Goal: Information Seeking & Learning: Find contact information

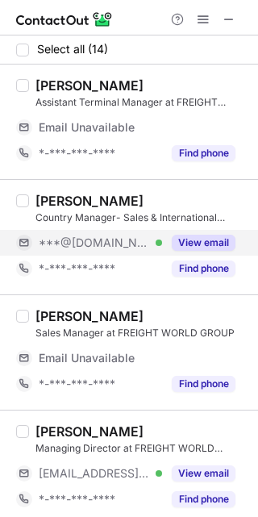
click at [123, 246] on span "***@yahoo.com" at bounding box center [94, 242] width 111 height 15
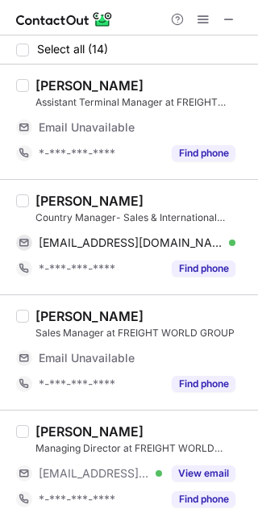
click at [59, 209] on div "Shahzadah M. Ejaz Country Manager- Sales & International Business Development a…" at bounding box center [141, 209] width 213 height 32
click at [59, 202] on div "Shahzadah M. Ejaz" at bounding box center [89, 201] width 108 height 16
copy div "Shahzadah"
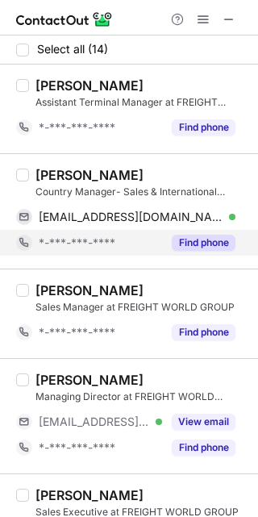
click at [83, 250] on div "*-***-***-****" at bounding box center [89, 243] width 146 height 26
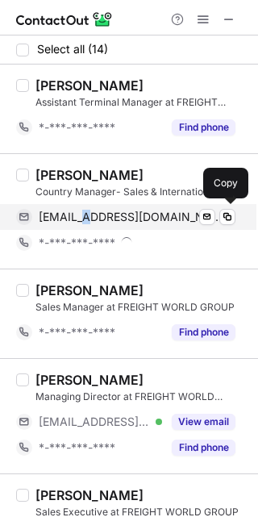
click at [92, 223] on span "smejaz@yahoo.com" at bounding box center [131, 217] width 185 height 15
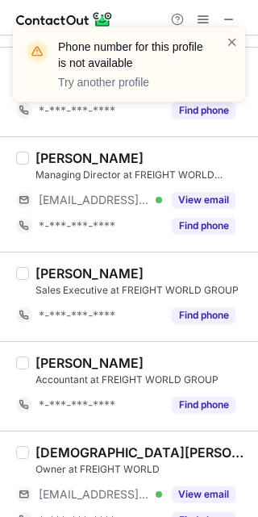
click at [143, 337] on div "Select all (14) Mohammed Ali Assistant Terminal Manager at FREIGHT WORLD GROUP …" at bounding box center [129, 506] width 258 height 1385
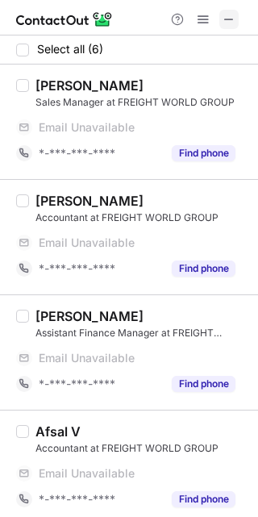
click at [220, 21] on button at bounding box center [228, 19] width 19 height 19
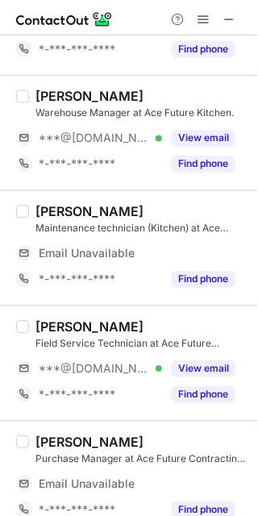
scroll to position [242, 0]
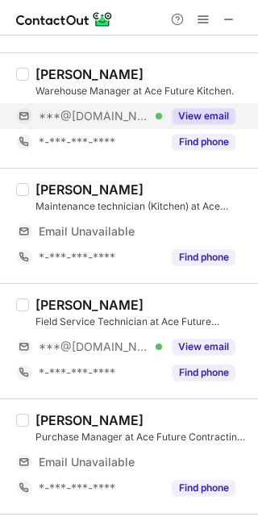
click at [97, 116] on span "***@gmail.com" at bounding box center [94, 116] width 111 height 15
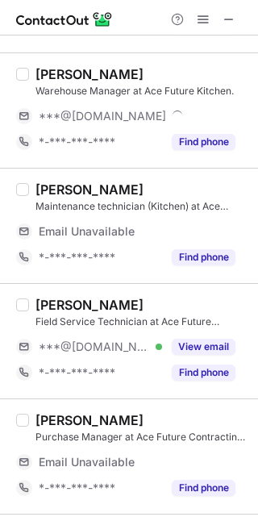
click at [70, 69] on div "Blessan Abraham" at bounding box center [89, 74] width 108 height 16
click at [69, 69] on div "Blessan Abraham" at bounding box center [89, 74] width 108 height 16
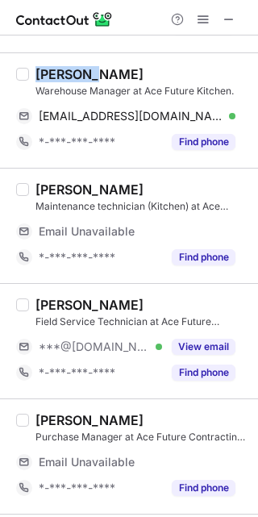
copy div "Blessan"
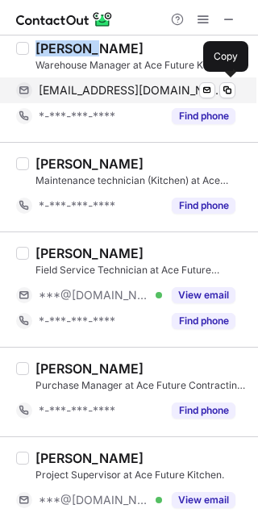
click at [118, 89] on span "blessan46@gmail.com" at bounding box center [131, 90] width 185 height 15
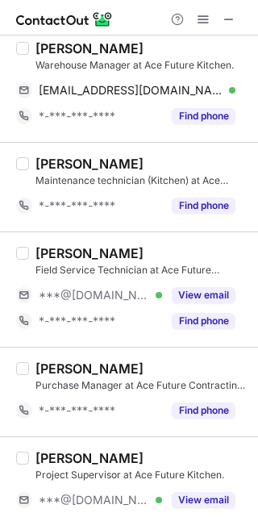
click at [112, 260] on div "𝐌𝐚𝐧𝐣𝐮𝐫 𝐒𝐡𝐞𝐢𝐤𝐡 Field Service Technician at Ace Future Contracting Co Ltd." at bounding box center [141, 261] width 213 height 32
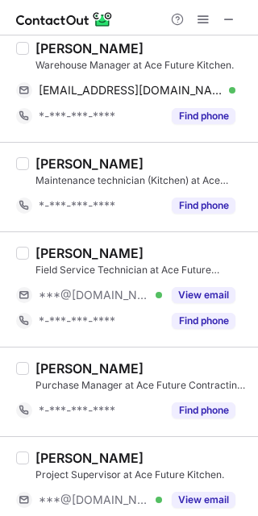
click at [52, 388] on div "Purchase Manager at Ace Future Contracting Co Ltd." at bounding box center [141, 385] width 213 height 15
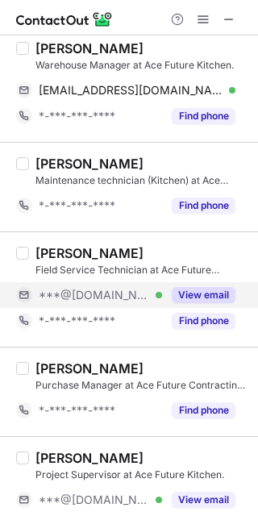
click at [119, 294] on span "***@[DOMAIN_NAME]" at bounding box center [94, 295] width 111 height 15
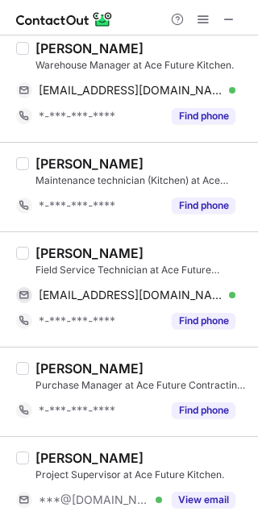
click at [55, 254] on div "𝐌𝐚𝐧𝐣𝐮𝐫 𝐒𝐡𝐞𝐢𝐤𝐡" at bounding box center [89, 253] width 108 height 16
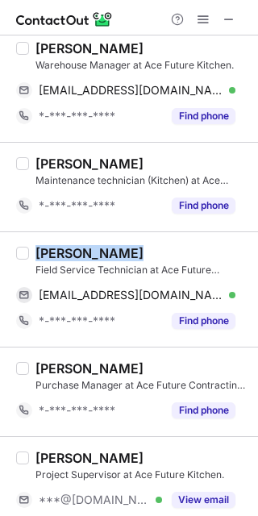
click at [55, 254] on div "𝐌𝐚𝐧𝐣𝐮𝐫 𝐒𝐡𝐞𝐢𝐤𝐡" at bounding box center [89, 253] width 108 height 16
copy div "𝐌𝐚𝐧𝐣𝐮𝐫 𝐒𝐡𝐞𝐢𝐤𝐡"
drag, startPoint x: 173, startPoint y: 297, endPoint x: 231, endPoint y: 249, distance: 75.7
click at [173, 298] on span "manjursheikh1981@gmail.com" at bounding box center [131, 295] width 185 height 15
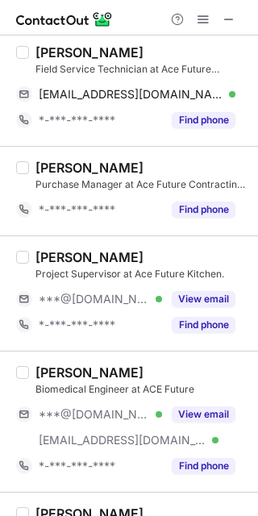
scroll to position [457, 0]
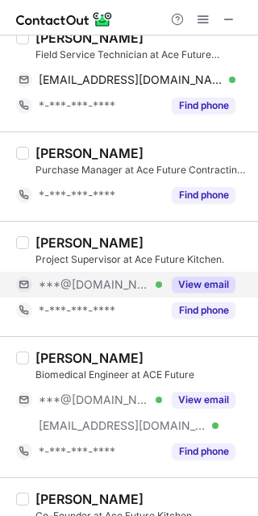
drag, startPoint x: 171, startPoint y: 288, endPoint x: 158, endPoint y: 283, distance: 13.8
click at [170, 288] on div "View email" at bounding box center [198, 285] width 73 height 26
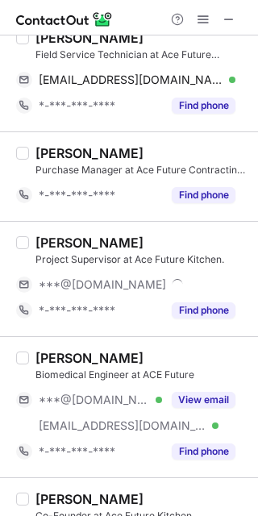
click at [65, 253] on div "Project Supervisor at Ace Future Kitchen." at bounding box center [141, 259] width 213 height 15
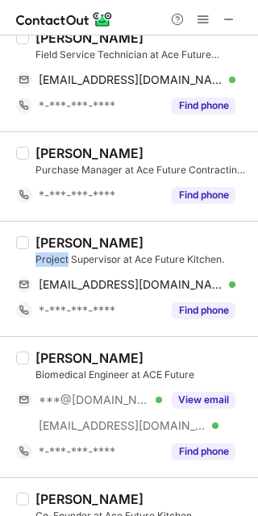
click at [64, 253] on div "Project Supervisor at Ace Future Kitchen." at bounding box center [141, 259] width 213 height 15
click at [71, 244] on div "Abdulrashid Lohar" at bounding box center [89, 243] width 108 height 16
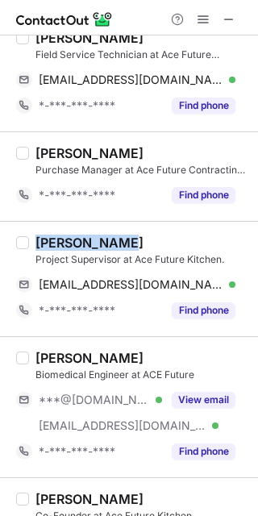
click at [71, 244] on div "Abdulrashid Lohar" at bounding box center [89, 243] width 108 height 16
copy div "Abdulrashid"
click at [235, 282] on div "aalohar1@gmail.com Verified Send email Copy" at bounding box center [132, 285] width 232 height 26
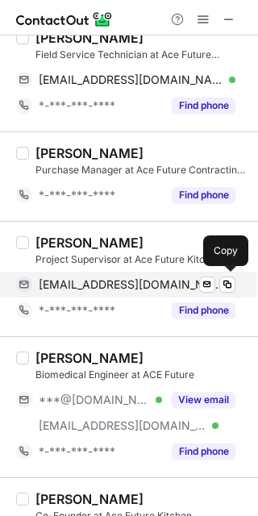
click at [95, 277] on span "aalohar1@gmail.com" at bounding box center [131, 284] width 185 height 15
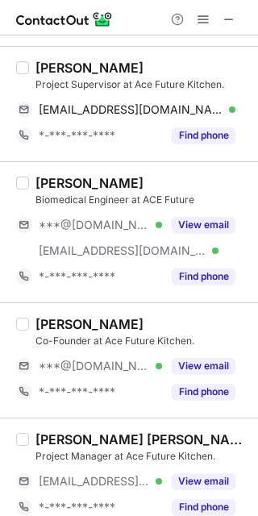
scroll to position [672, 0]
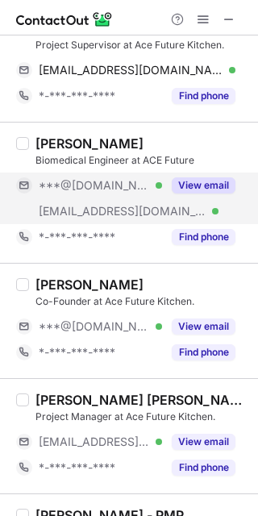
click at [64, 191] on div "***@[DOMAIN_NAME] Verified" at bounding box center [89, 186] width 146 height 26
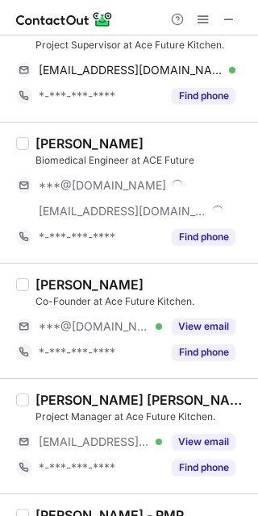
click at [51, 141] on div "Muhammed zahran" at bounding box center [89, 143] width 108 height 16
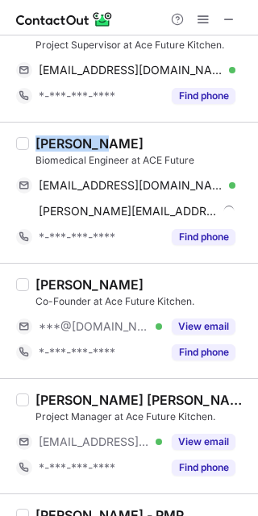
click at [51, 141] on div "Muhammed zahran" at bounding box center [89, 143] width 108 height 16
copy div "Muhammed"
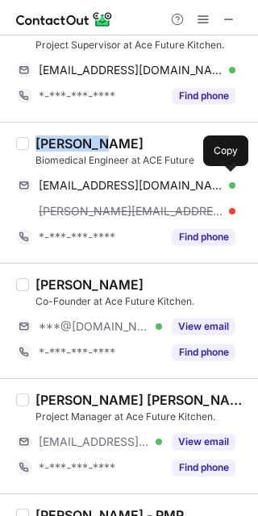
drag, startPoint x: 116, startPoint y: 185, endPoint x: 210, endPoint y: 166, distance: 96.3
click at [116, 186] on span "hamadazahran234@gmail.com" at bounding box center [131, 185] width 185 height 15
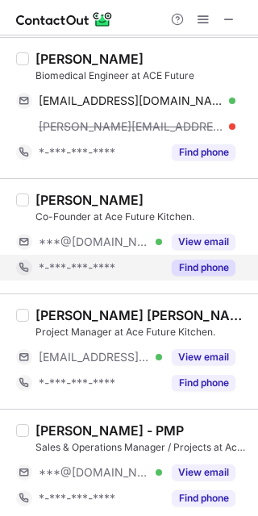
scroll to position [780, 0]
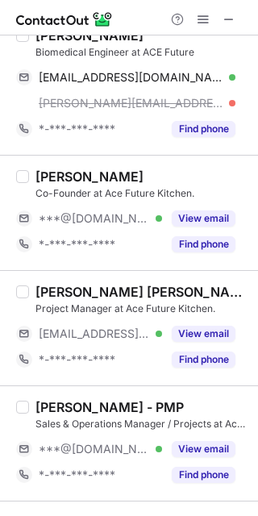
drag, startPoint x: 99, startPoint y: 221, endPoint x: 60, endPoint y: 192, distance: 49.0
click at [98, 220] on span "***@[DOMAIN_NAME]" at bounding box center [94, 218] width 111 height 15
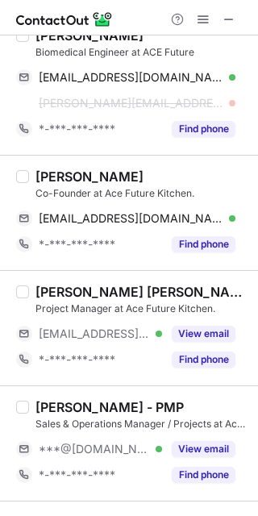
click at [51, 174] on div "Yasser Tawil" at bounding box center [89, 177] width 108 height 16
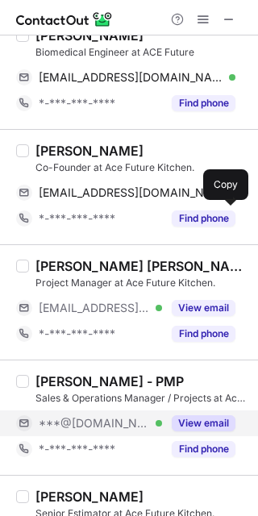
click at [91, 422] on span "***@[DOMAIN_NAME]" at bounding box center [94, 423] width 111 height 15
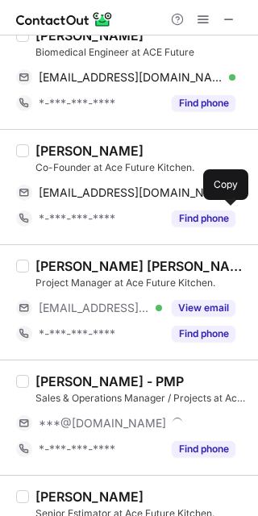
click at [68, 379] on div "Osama Abukhadder - PMP" at bounding box center [109, 381] width 148 height 16
copy div "Osama"
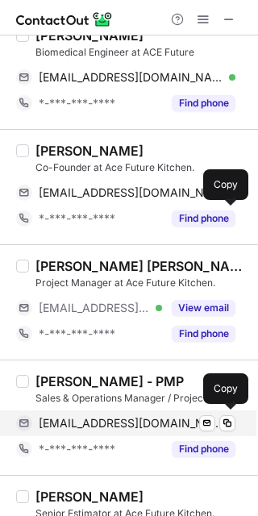
click at [166, 418] on span "osamaabukhadder@gmail.com" at bounding box center [131, 423] width 185 height 15
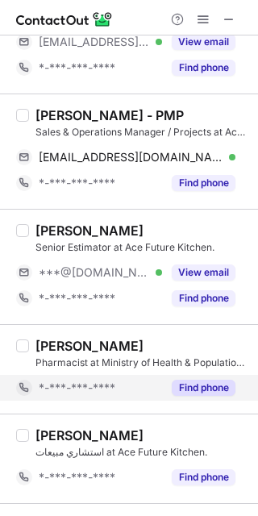
scroll to position [1102, 0]
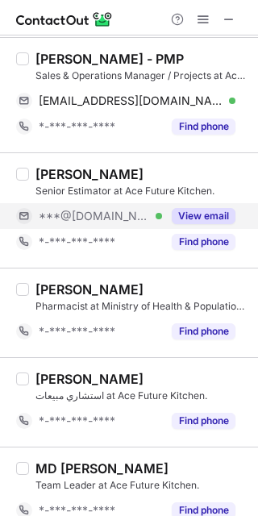
click at [95, 209] on span "***@[DOMAIN_NAME]" at bounding box center [94, 216] width 111 height 15
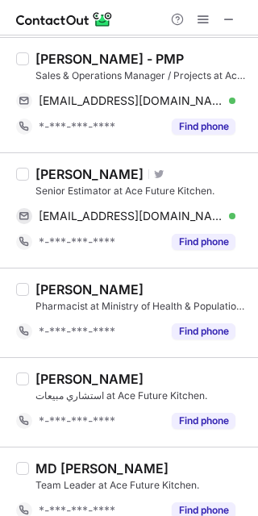
click at [52, 167] on div "Shaik AbdulKader" at bounding box center [89, 174] width 108 height 16
copy div "Shaik"
click at [52, 167] on div "Shaik AbdulKader" at bounding box center [89, 174] width 108 height 16
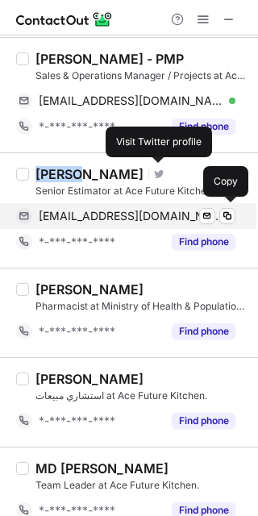
drag, startPoint x: 83, startPoint y: 215, endPoint x: 154, endPoint y: 210, distance: 71.1
click at [83, 215] on span "shaikabdulkader93@gmail.com" at bounding box center [131, 216] width 185 height 15
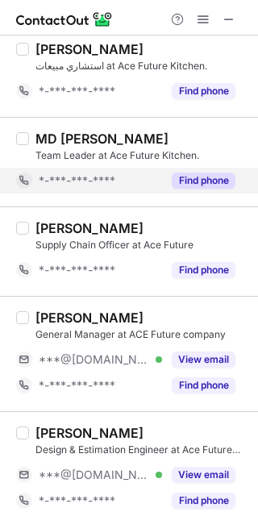
scroll to position [1532, 0]
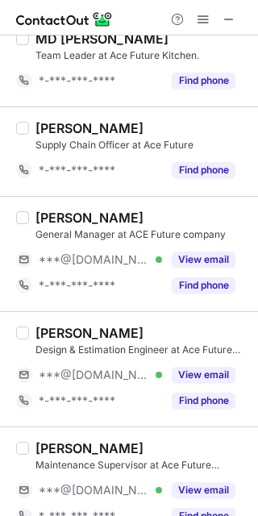
drag, startPoint x: 101, startPoint y: 265, endPoint x: 69, endPoint y: 224, distance: 51.8
click at [102, 265] on div "***@[DOMAIN_NAME] Verified" at bounding box center [89, 260] width 146 height 26
click at [57, 210] on div "Ashraf Ibrahim" at bounding box center [89, 218] width 108 height 16
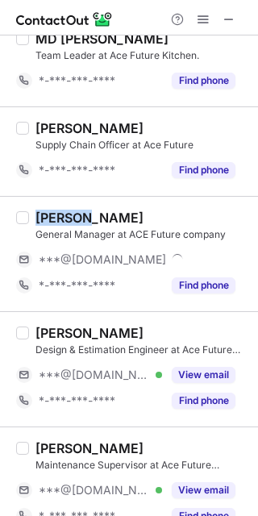
click at [57, 210] on div "Ashraf Ibrahim" at bounding box center [89, 218] width 108 height 16
copy div "Ashraf"
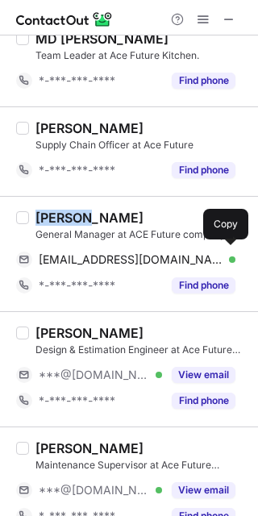
drag, startPoint x: 128, startPoint y: 254, endPoint x: 248, endPoint y: 271, distance: 120.6
click at [128, 255] on span "acefuture2@gmail.com" at bounding box center [131, 259] width 185 height 15
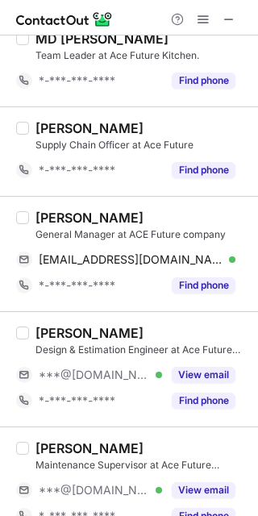
click at [128, 312] on div "Arun Prasath Design & Estimation Engineer at Ace Future Contracting Co Ltd. ***…" at bounding box center [129, 368] width 258 height 115
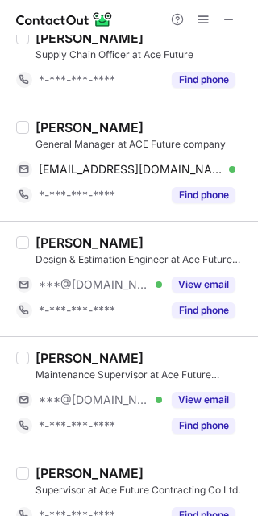
scroll to position [1640, 0]
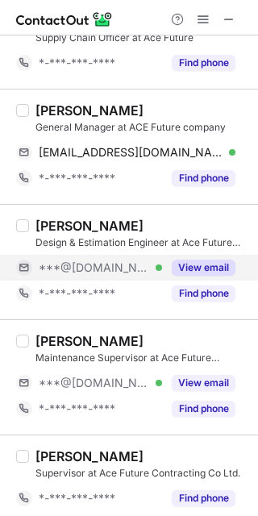
click at [106, 269] on span "***@[DOMAIN_NAME]" at bounding box center [94, 267] width 111 height 15
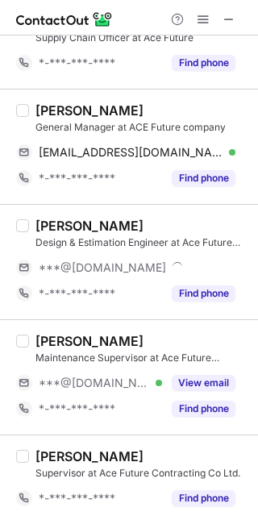
click at [31, 218] on div "Arun Prasath Design & Estimation Engineer at Ace Future Contracting Co Ltd. ***…" at bounding box center [138, 262] width 219 height 89
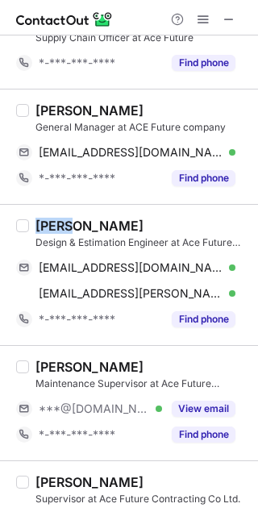
click at [31, 218] on div "Arun Prasath Design & Estimation Engineer at Ace Future Contracting Co Ltd. har…" at bounding box center [138, 275] width 219 height 115
copy div "Arun"
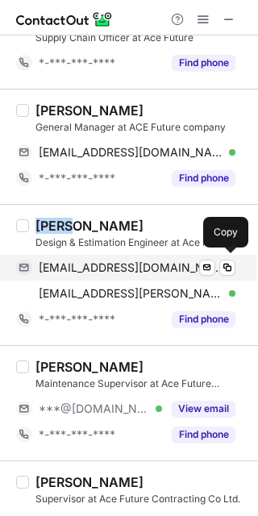
drag, startPoint x: 123, startPoint y: 266, endPoint x: 219, endPoint y: 258, distance: 95.5
click at [123, 266] on span "harunprasath07@gmail.com" at bounding box center [131, 267] width 185 height 15
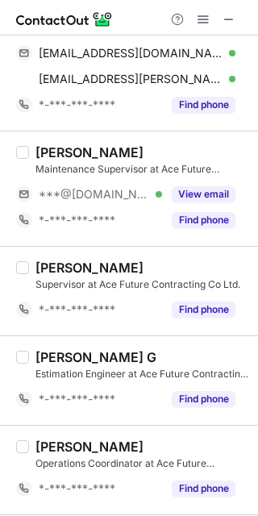
scroll to position [1855, 0]
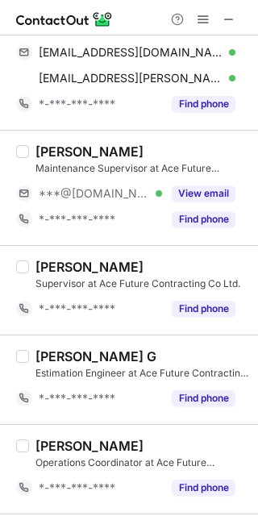
drag, startPoint x: 119, startPoint y: 190, endPoint x: 93, endPoint y: 172, distance: 31.3
click at [119, 190] on span "***@[DOMAIN_NAME]" at bounding box center [94, 193] width 111 height 15
click at [75, 145] on div "Kaleem Mohammed" at bounding box center [89, 152] width 108 height 16
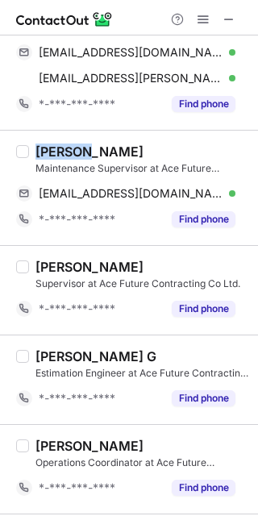
click at [75, 145] on div "Kaleem Mohammed" at bounding box center [89, 152] width 108 height 16
copy div "Kaleem"
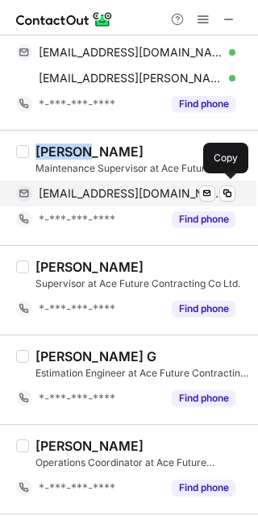
drag, startPoint x: 78, startPoint y: 194, endPoint x: 127, endPoint y: 194, distance: 49.2
click at [78, 194] on span "kaleemmfb@gmail.com" at bounding box center [131, 193] width 185 height 15
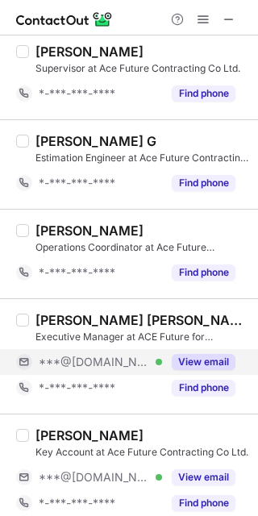
click at [99, 358] on span "***@hotmail.com" at bounding box center [94, 362] width 111 height 15
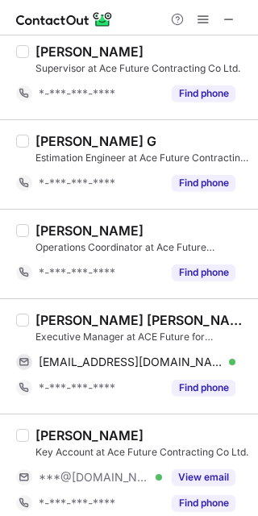
click at [74, 319] on div "Adel Mohamed A. Hamed" at bounding box center [141, 320] width 213 height 16
copy div "Mohamed"
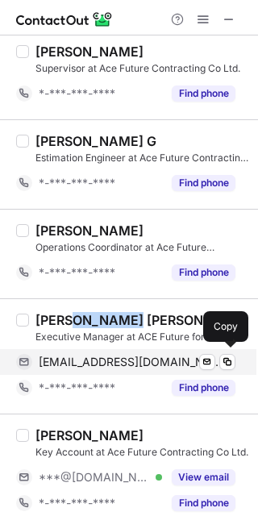
drag, startPoint x: 88, startPoint y: 365, endPoint x: 102, endPoint y: 364, distance: 13.8
click at [88, 365] on span "adel_hameed@hotmail.com" at bounding box center [131, 362] width 185 height 15
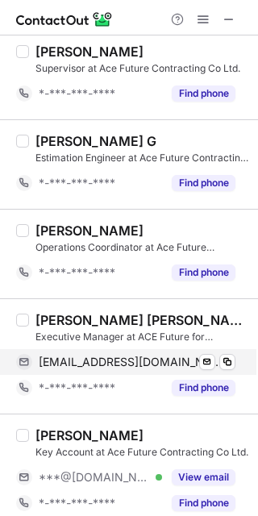
scroll to position [2169, 0]
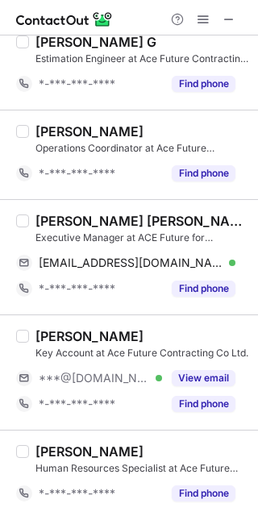
drag, startPoint x: 102, startPoint y: 393, endPoint x: 85, endPoint y: 361, distance: 36.1
click at [102, 394] on div "*-***-***-****" at bounding box center [89, 404] width 146 height 26
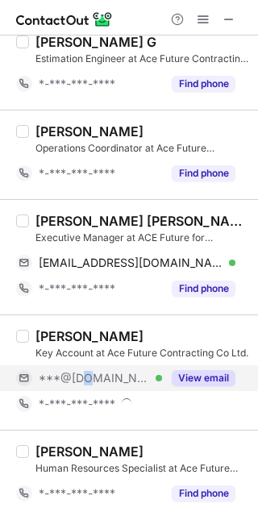
click at [87, 380] on span "***@[DOMAIN_NAME]" at bounding box center [94, 378] width 111 height 15
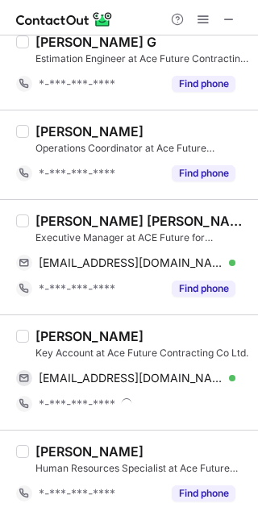
click at [81, 328] on div "muhammed abdallah" at bounding box center [89, 336] width 108 height 16
click at [83, 328] on div "muhammed abdallah" at bounding box center [89, 336] width 108 height 16
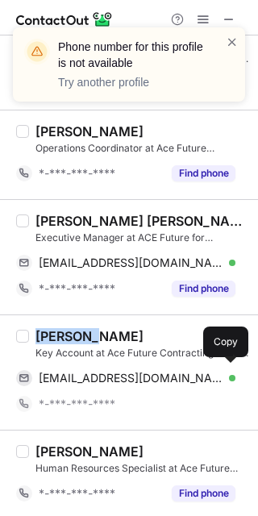
drag, startPoint x: 169, startPoint y: 380, endPoint x: 249, endPoint y: 379, distance: 80.7
click at [169, 381] on span "muhammedelmezayn@gmail.com" at bounding box center [131, 378] width 185 height 15
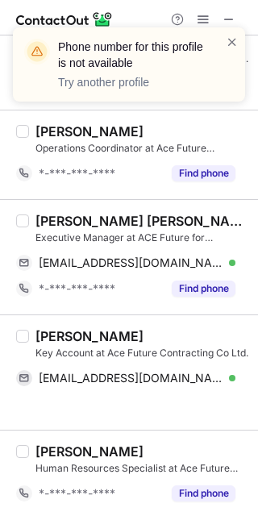
scroll to position [2144, 0]
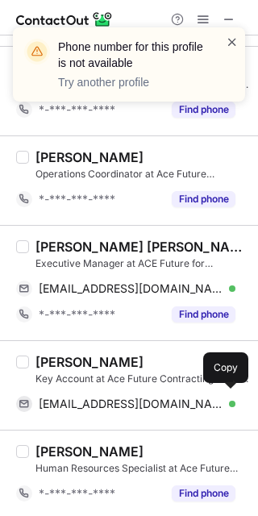
click at [238, 47] on span at bounding box center [232, 42] width 13 height 16
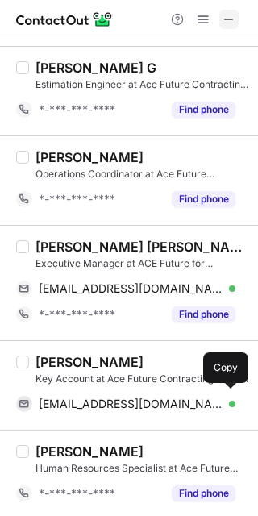
click at [225, 17] on span at bounding box center [229, 19] width 13 height 13
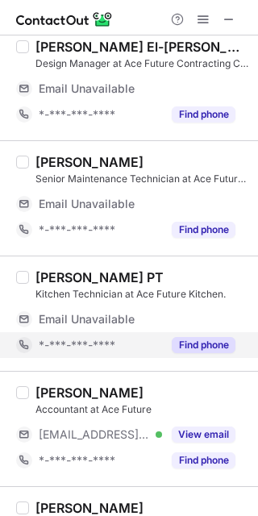
scroll to position [0, 0]
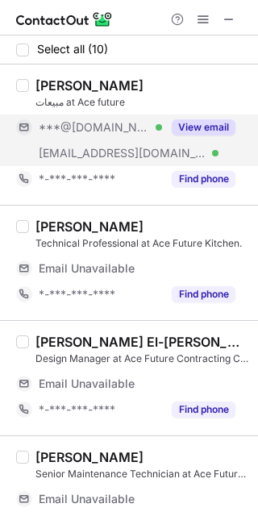
click at [116, 131] on span "***@[DOMAIN_NAME]" at bounding box center [94, 127] width 111 height 15
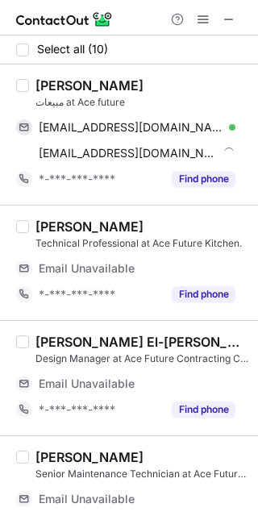
click at [60, 81] on div "Abdallah Masoud" at bounding box center [89, 85] width 108 height 16
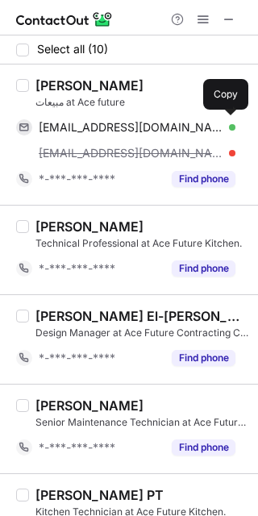
drag, startPoint x: 101, startPoint y: 128, endPoint x: 151, endPoint y: 109, distance: 53.6
click at [101, 128] on span "abdallahmasoud95@gmail.com" at bounding box center [131, 127] width 185 height 15
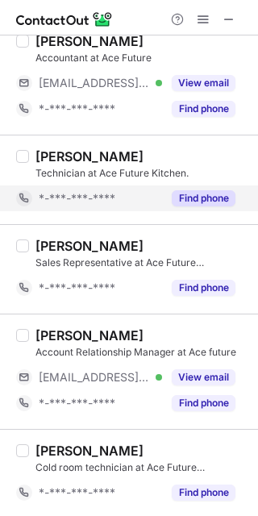
scroll to position [519, 0]
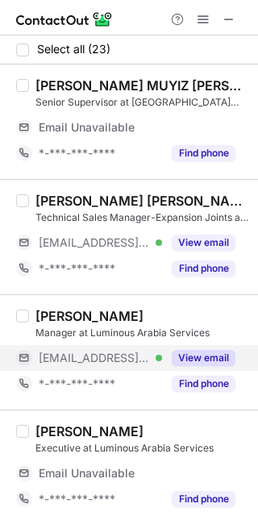
click at [102, 356] on span "***@yahoo.in" at bounding box center [94, 358] width 111 height 15
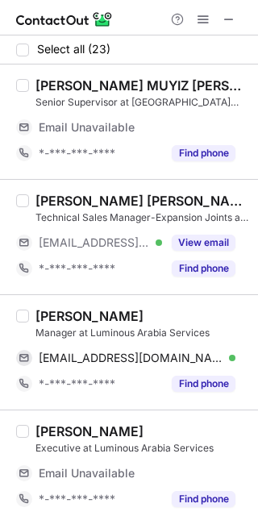
click at [43, 308] on div "Sheik Naveed" at bounding box center [89, 316] width 108 height 16
copy div "Sheik"
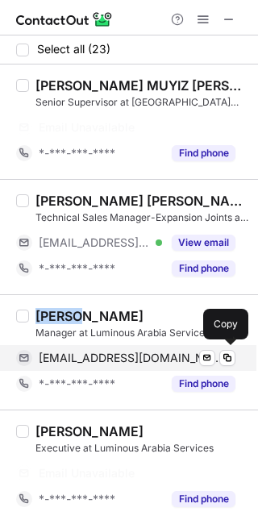
click at [124, 356] on span "sheik.naveed@yahoo.in" at bounding box center [131, 358] width 185 height 15
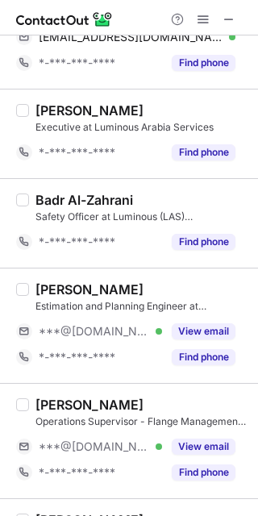
scroll to position [323, 0]
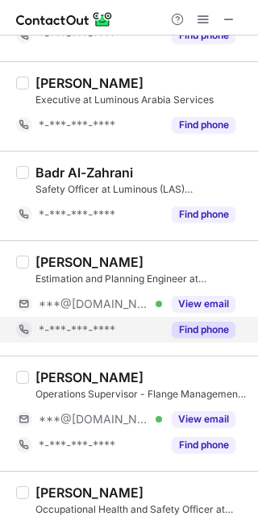
click at [120, 320] on div "*-***-***-****" at bounding box center [89, 330] width 146 height 26
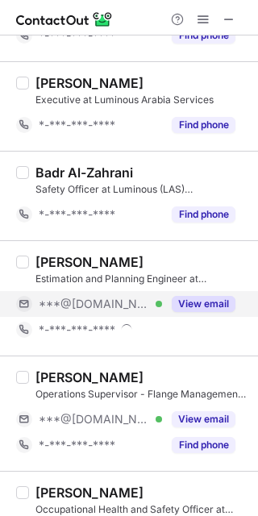
click at [115, 310] on span "***@gmail.com" at bounding box center [94, 304] width 111 height 15
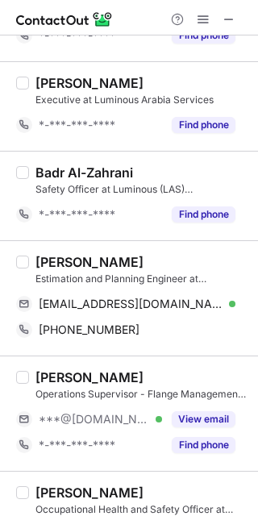
click at [81, 264] on div "Rakshith Kotian" at bounding box center [89, 262] width 108 height 16
copy div "Rakshith"
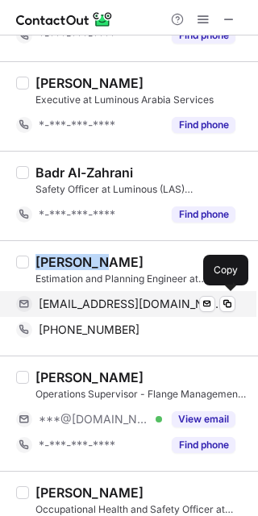
drag, startPoint x: 128, startPoint y: 298, endPoint x: 206, endPoint y: 225, distance: 106.7
click at [128, 298] on span "rakshithkotian666@gmail.com" at bounding box center [131, 304] width 185 height 15
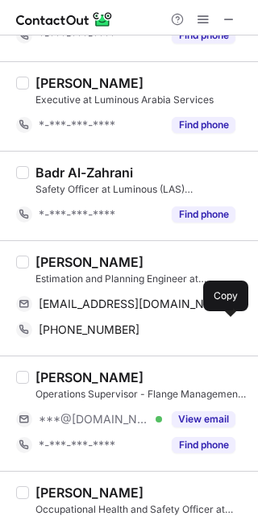
drag, startPoint x: 164, startPoint y: 335, endPoint x: 160, endPoint y: 320, distance: 15.1
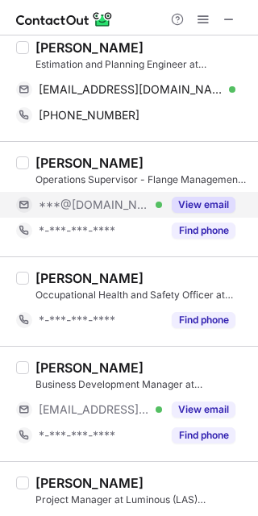
click at [101, 205] on span "***@gmail.com" at bounding box center [94, 205] width 111 height 15
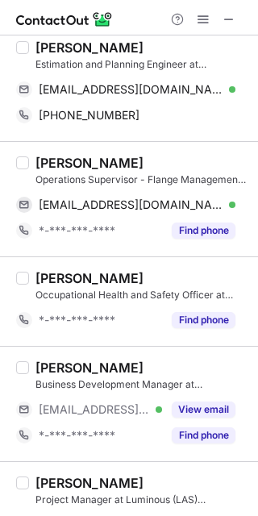
click at [56, 163] on div "Arunkumar Ayyanar" at bounding box center [89, 163] width 108 height 16
copy div "Arunkumar"
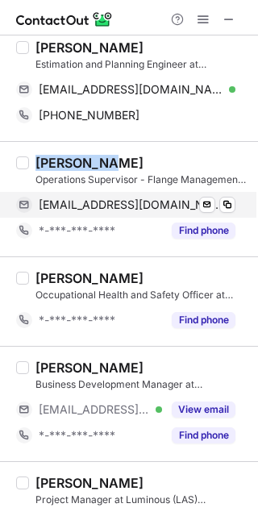
drag, startPoint x: 165, startPoint y: 215, endPoint x: 182, endPoint y: 203, distance: 20.8
click at [165, 215] on div "arundial298@gmail.com Verified Send email Copy" at bounding box center [125, 205] width 219 height 26
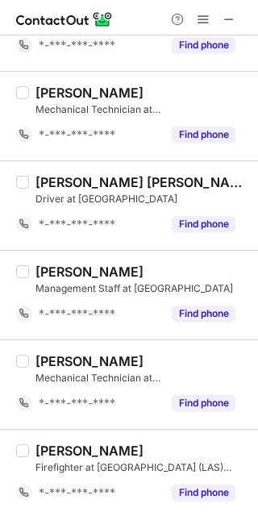
scroll to position [1221, 0]
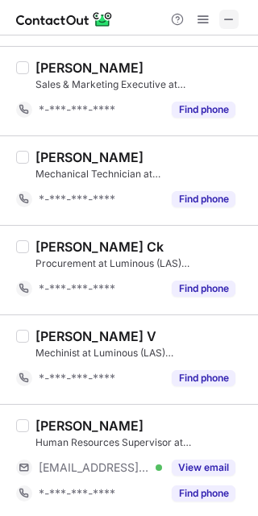
click at [221, 16] on button at bounding box center [228, 19] width 19 height 19
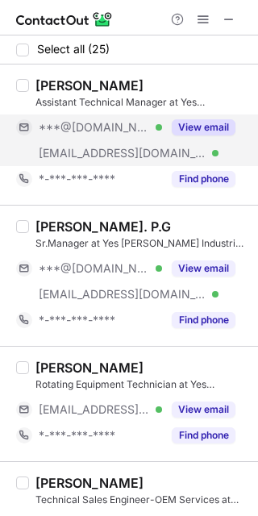
drag, startPoint x: 115, startPoint y: 142, endPoint x: 109, endPoint y: 127, distance: 16.6
click at [115, 142] on div "***@smharabia.com Verified" at bounding box center [89, 153] width 146 height 26
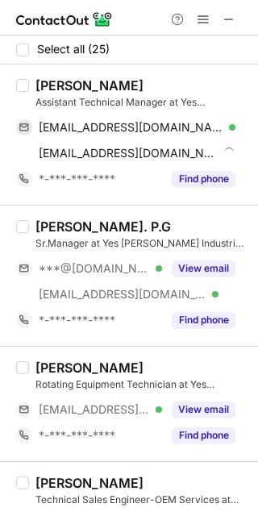
click at [61, 85] on div "SAYEED JAMEEL" at bounding box center [89, 85] width 108 height 16
click at [60, 85] on div "SAYEED JAMEEL" at bounding box center [89, 85] width 108 height 16
copy div "SAYEED"
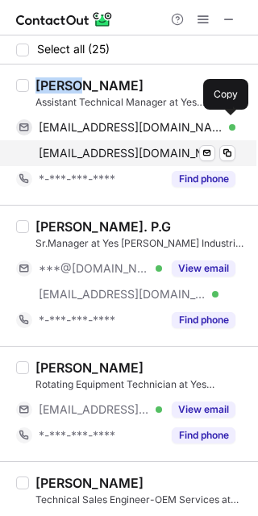
drag, startPoint x: 60, startPoint y: 139, endPoint x: 104, endPoint y: 159, distance: 48.0
click at [60, 139] on div "saeedjameel69@yahoo.com Verified Send email Copy" at bounding box center [125, 128] width 219 height 26
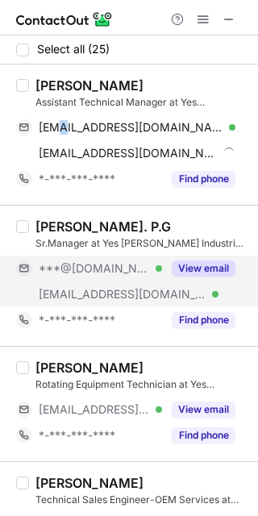
drag, startPoint x: 59, startPoint y: 282, endPoint x: 58, endPoint y: 271, distance: 11.3
click at [59, 279] on div "***@gmail.com Verified ***@smharabia.com Verified" at bounding box center [89, 282] width 146 height 52
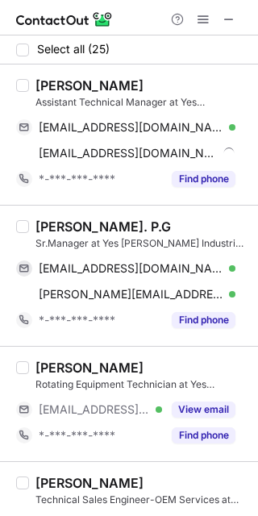
click at [64, 223] on div "Saji kumar. P.G" at bounding box center [102, 227] width 135 height 16
copy div "kumar"
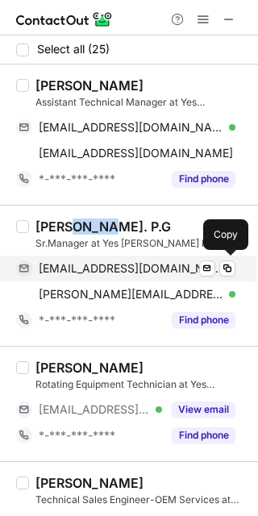
drag, startPoint x: 155, startPoint y: 261, endPoint x: 185, endPoint y: 262, distance: 29.9
click at [155, 261] on span "sajikumarpg@gmail.com" at bounding box center [131, 268] width 185 height 15
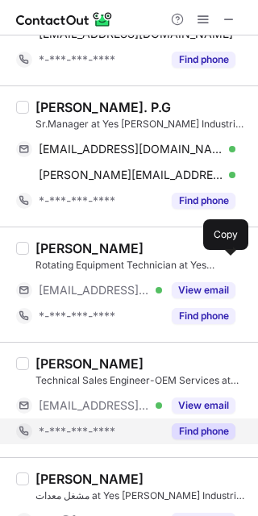
scroll to position [323, 0]
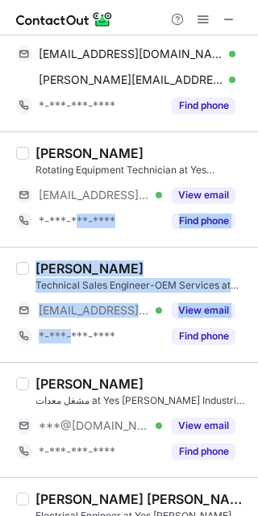
click at [91, 250] on div "Chandan Thakur Technical Sales Engineer-OEM Services at Yes Yem Yech Industrial…" at bounding box center [129, 304] width 258 height 115
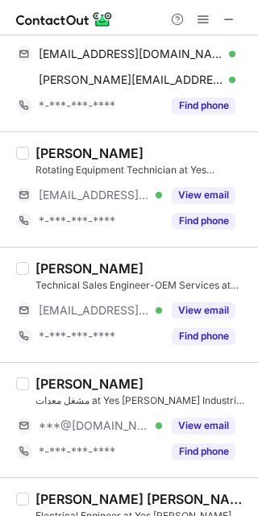
scroll to position [323, 0]
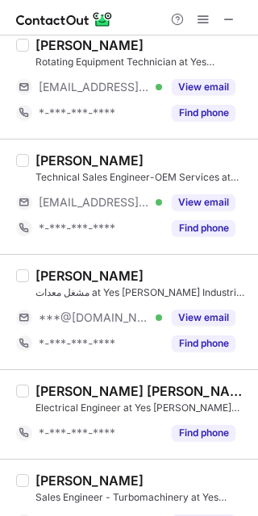
click at [86, 244] on div "Chandan Thakur Technical Sales Engineer-OEM Services at Yes Yem Yech Industrial…" at bounding box center [129, 196] width 258 height 115
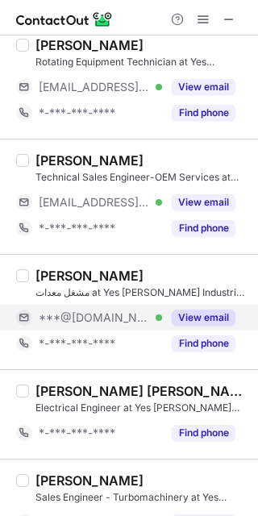
click at [85, 316] on span "***@[DOMAIN_NAME]" at bounding box center [94, 317] width 111 height 15
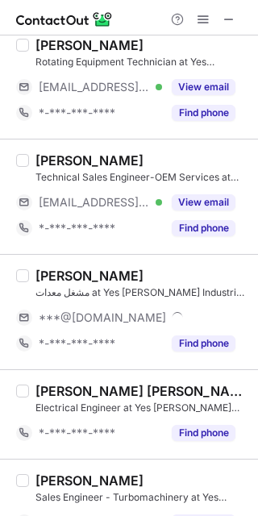
click at [65, 271] on div "Abdulrahman AlHajri" at bounding box center [89, 276] width 108 height 16
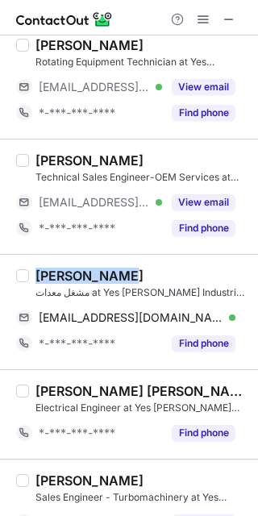
click at [65, 271] on div "Abdulrahman AlHajri" at bounding box center [89, 276] width 108 height 16
copy div "Abdulrahman"
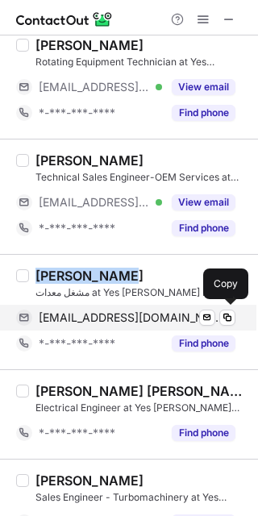
click at [51, 322] on span "lool-7b@hotmail.com" at bounding box center [131, 317] width 185 height 15
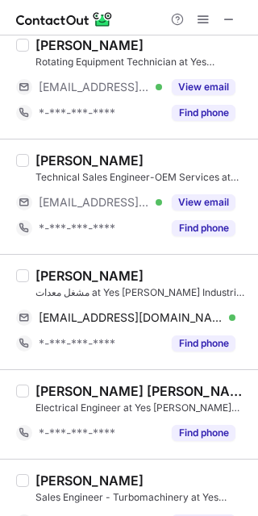
scroll to position [537, 0]
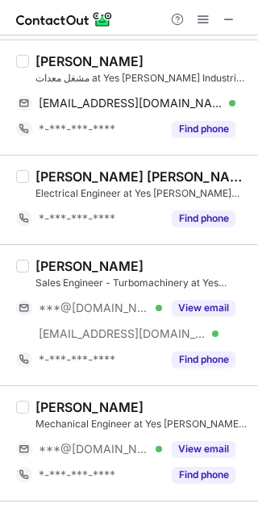
drag, startPoint x: 96, startPoint y: 307, endPoint x: 69, endPoint y: 275, distance: 41.8
click at [96, 307] on span "***@[DOMAIN_NAME]" at bounding box center [94, 308] width 111 height 15
click at [68, 265] on div "Muhammad Mubashir" at bounding box center [89, 266] width 108 height 16
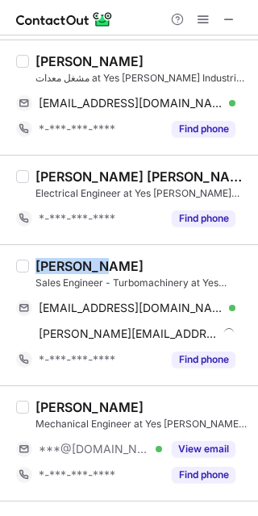
click at [68, 265] on div "Muhammad Mubashir" at bounding box center [89, 266] width 108 height 16
copy div "Muhammad"
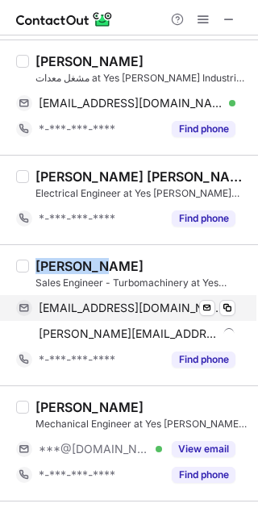
click at [115, 294] on div "Muhammad Mubashir Sales Engineer - Turbomachinery at Yes Yem Yech Industrial Se…" at bounding box center [138, 315] width 219 height 115
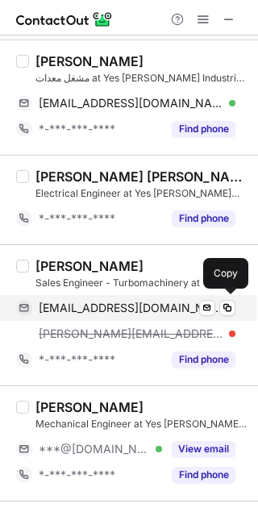
click at [115, 299] on div "mubashirkhan722@gmail.com Verified Send email Copy" at bounding box center [125, 308] width 219 height 26
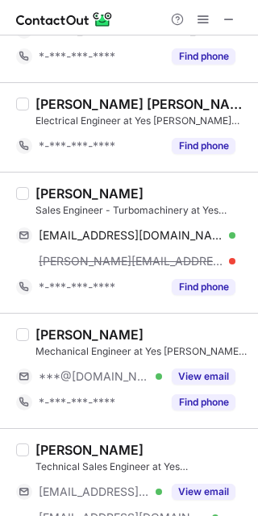
scroll to position [752, 0]
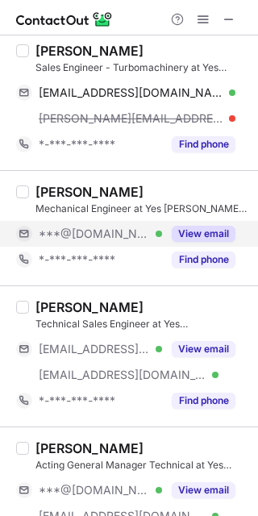
click at [65, 231] on span "***@[DOMAIN_NAME]" at bounding box center [94, 234] width 111 height 15
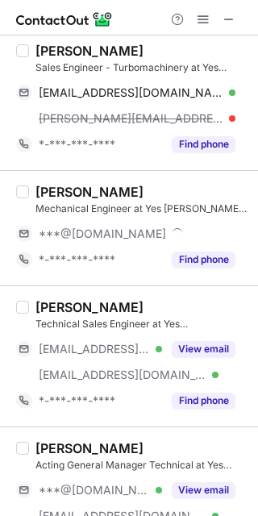
click at [53, 186] on div "Makshud Alam Khan" at bounding box center [89, 192] width 108 height 16
click at [53, 185] on div "Makshud Alam Khan" at bounding box center [89, 192] width 108 height 16
copy div "Makshud"
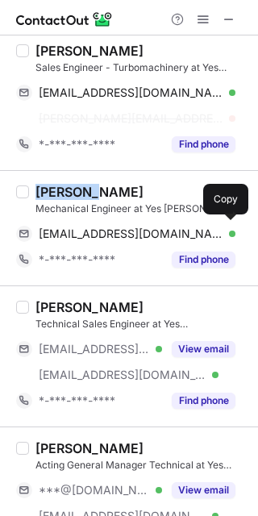
click at [58, 237] on span "makalamkhan@gmail.com" at bounding box center [131, 234] width 185 height 15
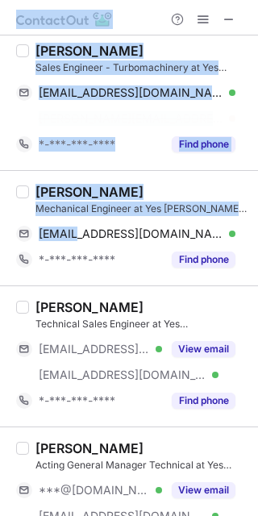
drag, startPoint x: 261, startPoint y: 312, endPoint x: 306, endPoint y: 402, distance: 100.6
click at [258, 402] on html "Select all (25) SAYEED JAMEEL Assistant Technical Manager at Yes Yem Yech Indus…" at bounding box center [129, 258] width 258 height 516
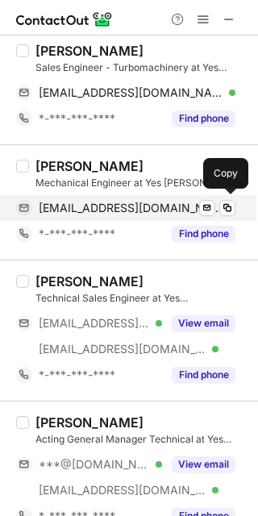
click at [164, 213] on span "makalamkhan@gmail.com" at bounding box center [131, 208] width 185 height 15
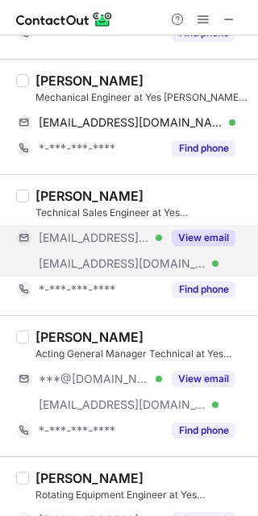
scroll to position [860, 0]
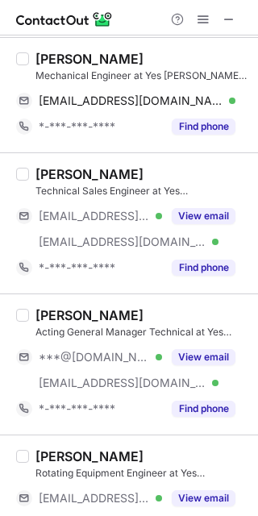
drag, startPoint x: 83, startPoint y: 217, endPoint x: 64, endPoint y: 177, distance: 44.7
click at [81, 216] on span "***@ymail.com" at bounding box center [94, 216] width 111 height 15
click at [64, 177] on div "Mohammed Junaid" at bounding box center [89, 174] width 108 height 16
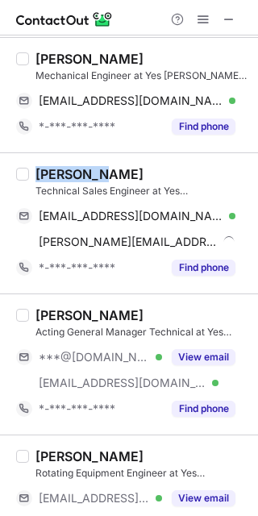
click at [64, 175] on div "Mohammed Junaid" at bounding box center [89, 174] width 108 height 16
copy div "Mohammed"
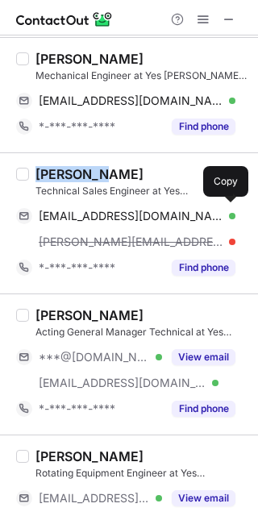
drag, startPoint x: 125, startPoint y: 217, endPoint x: 252, endPoint y: 303, distance: 153.2
click at [125, 217] on span "mohedjunaid@ymail.com" at bounding box center [131, 216] width 185 height 15
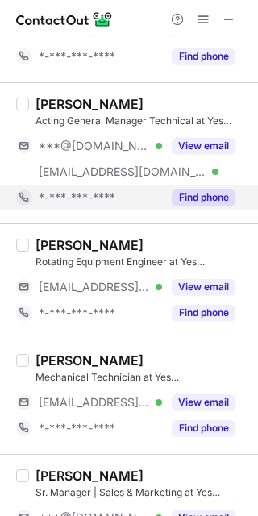
scroll to position [1075, 0]
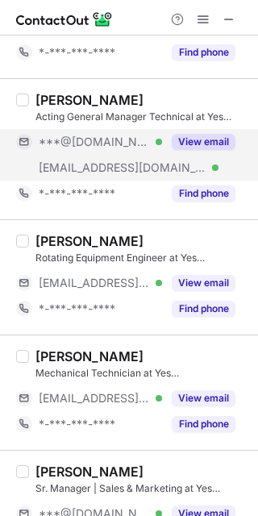
click at [69, 127] on div "Anil Loya Acting General Manager Technical at Yes Yem Yech Industrial Services …" at bounding box center [138, 149] width 219 height 115
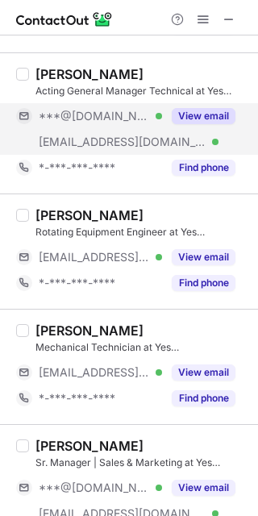
click at [50, 106] on div "***@gmail.com Verified" at bounding box center [89, 116] width 146 height 26
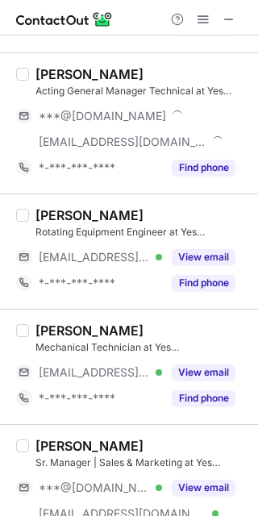
click at [49, 69] on div "Anil Loya" at bounding box center [89, 74] width 108 height 16
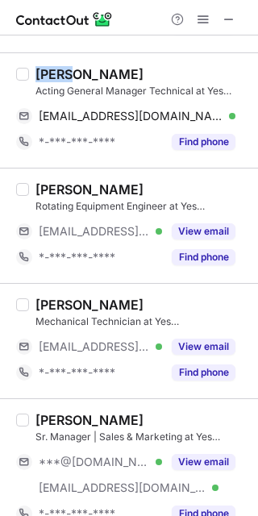
click at [49, 69] on div "Anil Loya" at bounding box center [89, 74] width 108 height 16
copy div "Anil"
click at [99, 210] on div "Rotating Equipment Engineer at Yes Yem Yech Industrial Services Co. Ltd. (SMH)" at bounding box center [141, 206] width 213 height 15
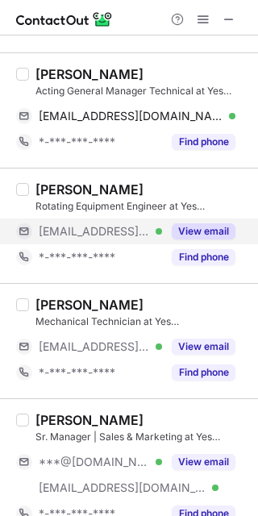
click at [102, 225] on span "***@smharabia.com" at bounding box center [94, 231] width 111 height 15
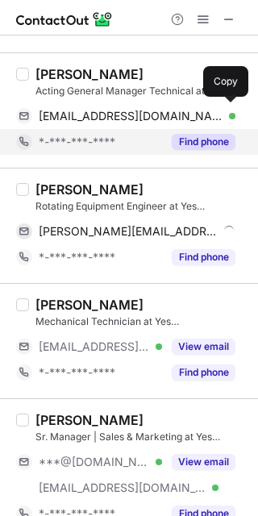
drag, startPoint x: 79, startPoint y: 119, endPoint x: 105, endPoint y: 152, distance: 41.9
click at [81, 119] on span "anilloya@gmail.com" at bounding box center [131, 116] width 185 height 15
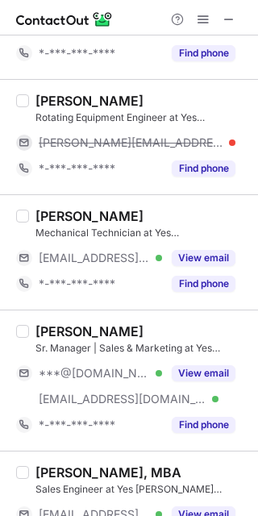
scroll to position [1290, 0]
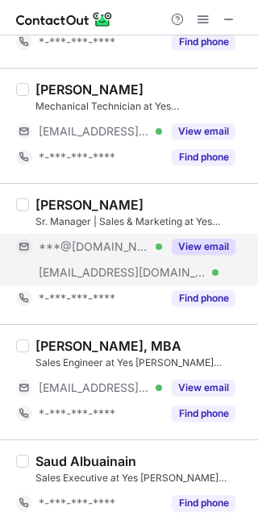
click at [60, 244] on span "***@[DOMAIN_NAME]" at bounding box center [94, 247] width 111 height 15
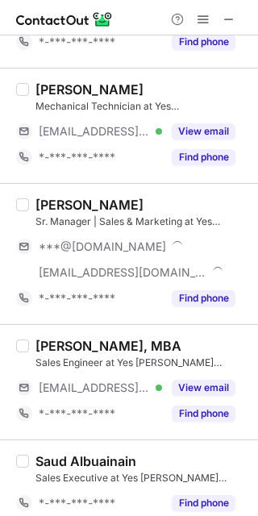
click at [51, 210] on div "Vishnu Vijay" at bounding box center [89, 205] width 108 height 16
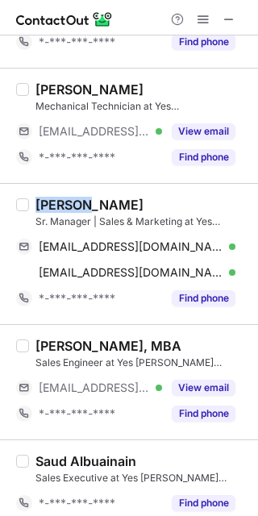
click at [51, 210] on div "Vishnu Vijay" at bounding box center [89, 205] width 108 height 16
copy div "Vishnu"
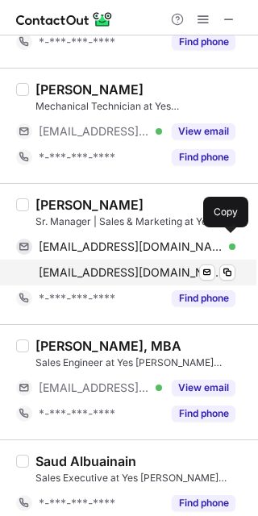
click at [175, 249] on div "vishnuvjy@yahoo.com Verified Send email Copy vishnu@smharabia.com Verified Send…" at bounding box center [125, 260] width 219 height 52
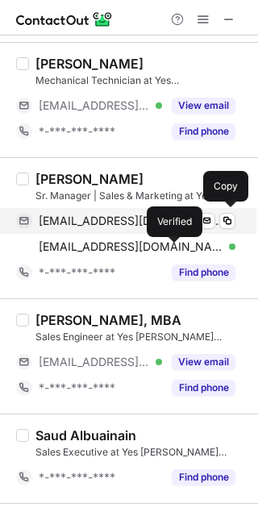
drag, startPoint x: 141, startPoint y: 212, endPoint x: 231, endPoint y: 223, distance: 91.0
click at [141, 211] on div "vishnuvjy@yahoo.com Verified Send email Copy" at bounding box center [125, 221] width 219 height 26
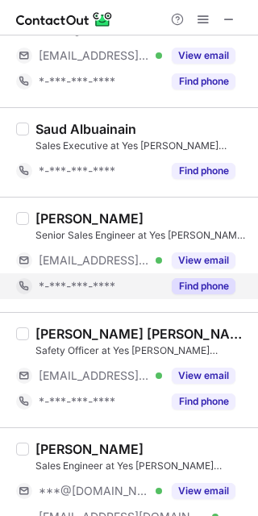
scroll to position [1720, 0]
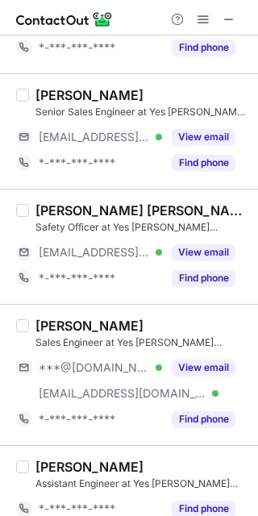
drag, startPoint x: 102, startPoint y: 360, endPoint x: 79, endPoint y: 344, distance: 28.4
click at [102, 360] on span "***@hotmail.com" at bounding box center [94, 367] width 111 height 15
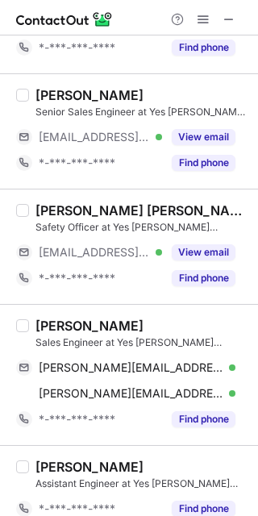
click at [51, 319] on div "Malik Alswied" at bounding box center [89, 326] width 108 height 16
copy div "Malik"
click at [49, 319] on div "Malik Alswied" at bounding box center [89, 326] width 108 height 16
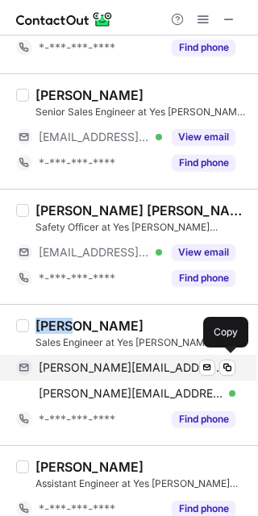
drag, startPoint x: 58, startPoint y: 368, endPoint x: 193, endPoint y: 364, distance: 134.7
click at [58, 368] on span "malik_alswid@hotmail.com" at bounding box center [131, 367] width 185 height 15
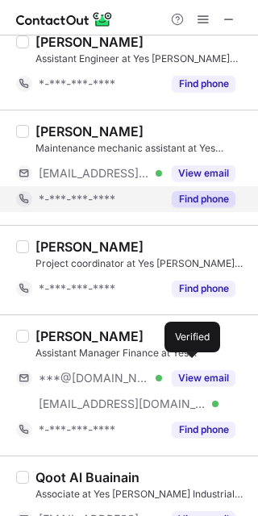
scroll to position [2150, 0]
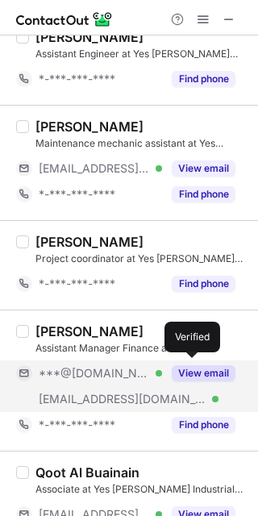
click at [97, 375] on span "***@[DOMAIN_NAME]" at bounding box center [94, 373] width 111 height 15
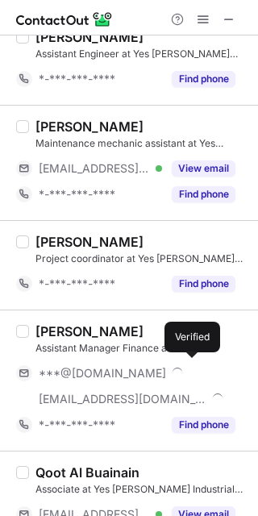
click at [65, 323] on div "Kadhem Ashoor" at bounding box center [89, 331] width 108 height 16
click at [64, 323] on div "Kadhem Ashoor" at bounding box center [89, 331] width 108 height 16
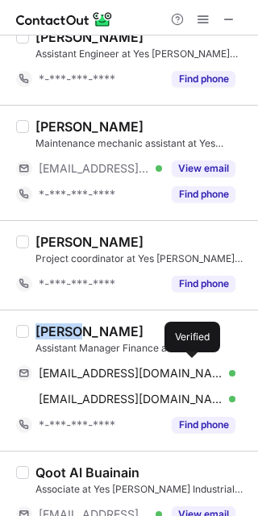
copy div "Kadhem"
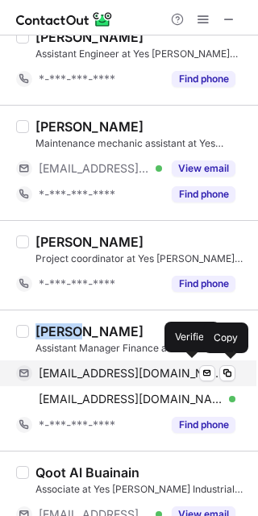
drag, startPoint x: 168, startPoint y: 364, endPoint x: 254, endPoint y: 365, distance: 86.3
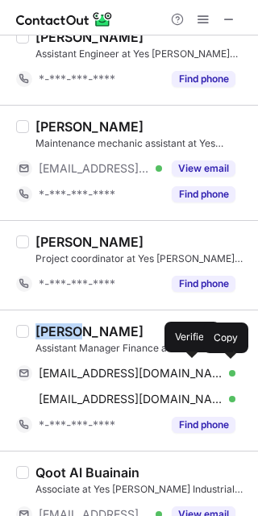
click at [168, 366] on div "ka5815543@gmail.com Verified" at bounding box center [137, 373] width 197 height 15
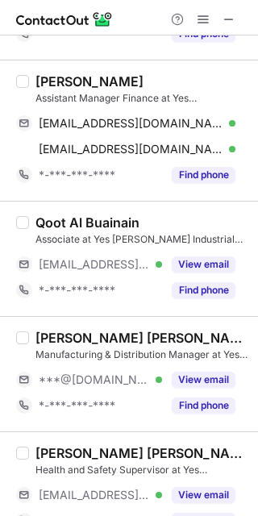
scroll to position [2428, 0]
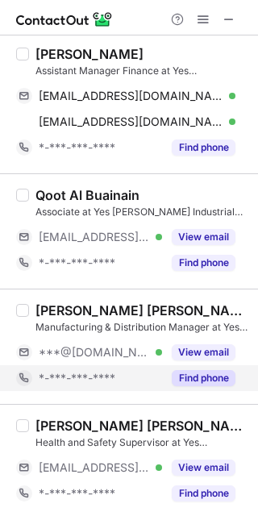
click at [131, 365] on div "*-***-***-****" at bounding box center [89, 378] width 146 height 26
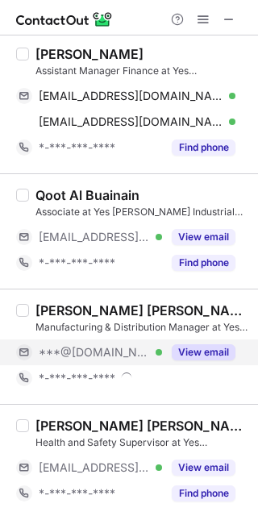
click at [130, 355] on div "***@[DOMAIN_NAME] Verified" at bounding box center [100, 352] width 123 height 15
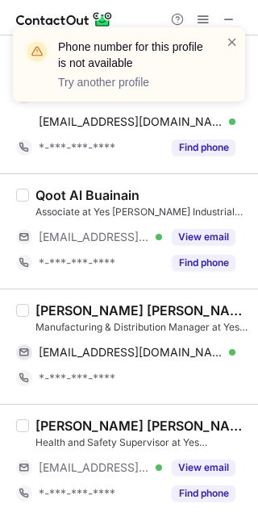
click at [62, 306] on div "Mohamed Shaheel Askar Hussain" at bounding box center [141, 310] width 213 height 16
click at [62, 305] on div "Mohamed Shaheel Askar Hussain" at bounding box center [141, 310] width 213 height 16
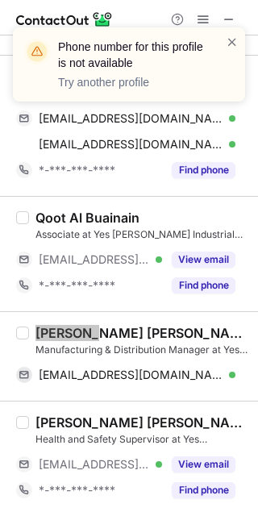
scroll to position [2402, 0]
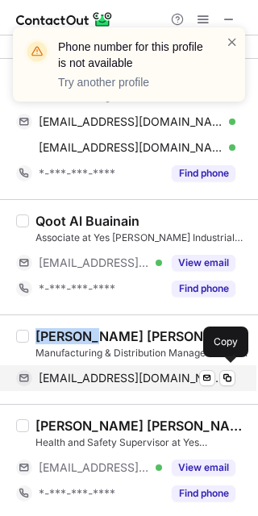
drag, startPoint x: 122, startPoint y: 385, endPoint x: 155, endPoint y: 374, distance: 34.7
click at [123, 384] on div "mmshaheel@gmail.com Verified Send email Copy" at bounding box center [125, 378] width 219 height 26
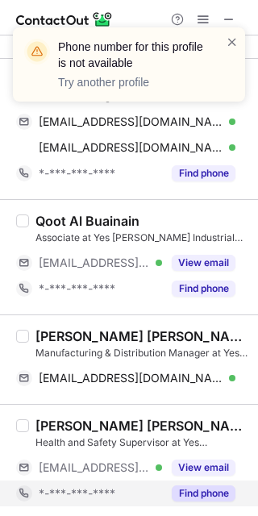
drag, startPoint x: 123, startPoint y: 508, endPoint x: 114, endPoint y: 487, distance: 23.1
click at [114, 487] on div "Muzafar Ahmad Fiaz Health and Safety Supervisor at Yes Yem Yech Industrial Serv…" at bounding box center [129, 461] width 258 height 115
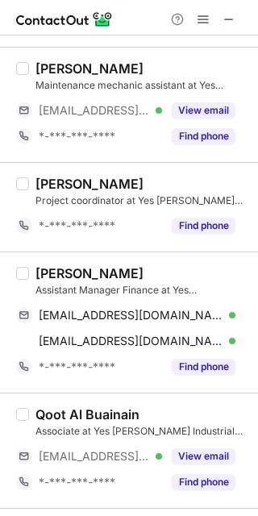
scroll to position [1972, 0]
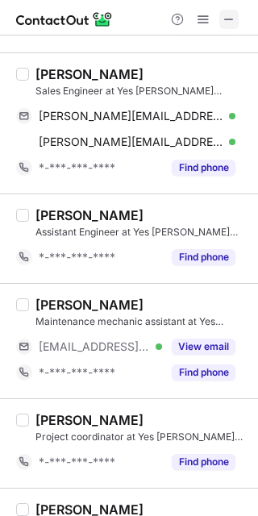
click at [226, 25] on span at bounding box center [229, 19] width 13 height 13
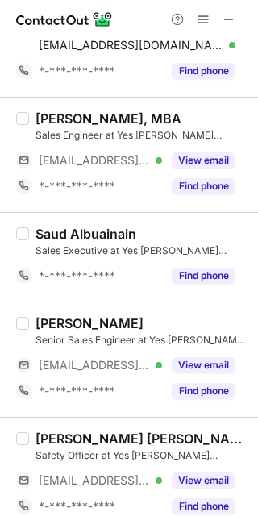
scroll to position [2450, 0]
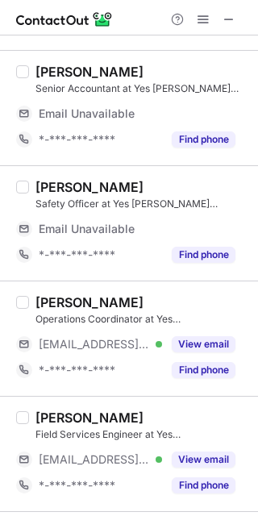
click at [122, 235] on div "Select all (22) Abdullah Mohammed Manager of logistics & Support services at Ye…" at bounding box center [129, 266] width 258 height 2565
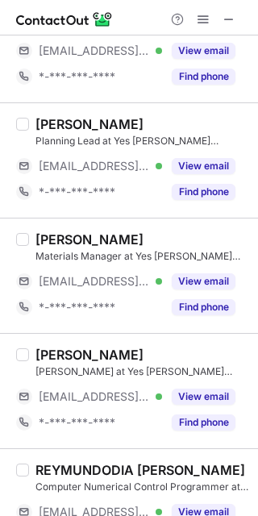
scroll to position [0, 0]
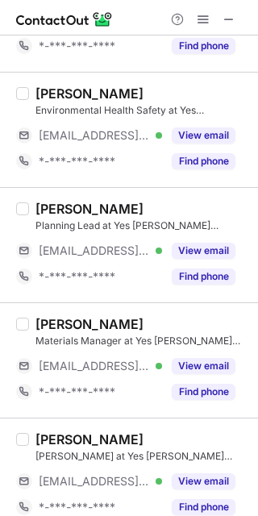
click at [90, 349] on div "Suresh Kumar Materials Manager at Yes Yem Yech Industrial Services Co. Ltd. (SM…" at bounding box center [138, 360] width 219 height 89
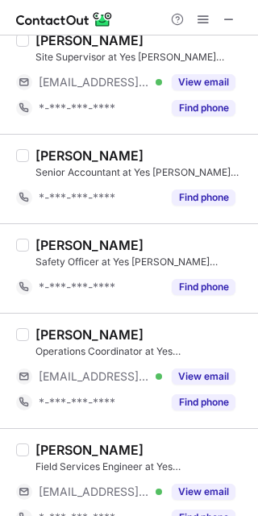
scroll to position [1290, 0]
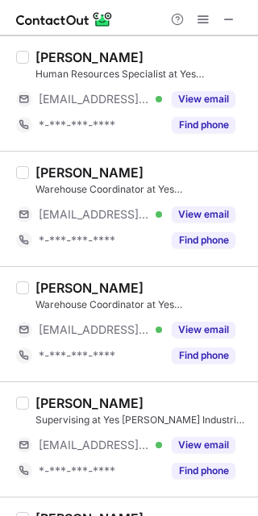
scroll to position [1790, 0]
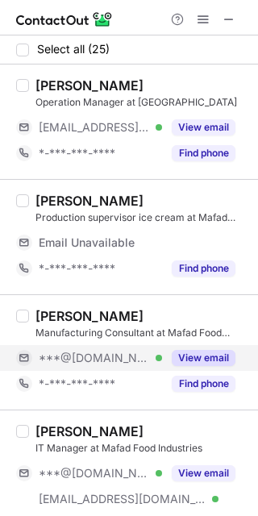
click at [99, 352] on span "***@[DOMAIN_NAME]" at bounding box center [94, 358] width 111 height 15
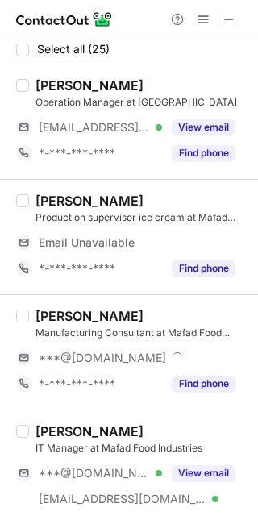
click at [63, 314] on div "[PERSON_NAME]" at bounding box center [89, 316] width 108 height 16
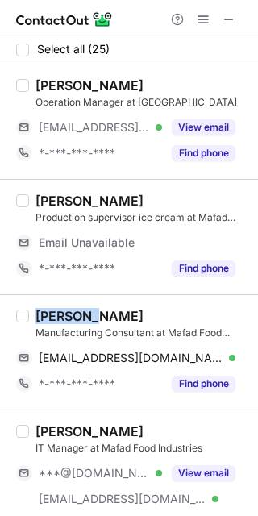
click at [62, 313] on div "[PERSON_NAME]" at bounding box center [89, 316] width 108 height 16
copy div "huzaifa"
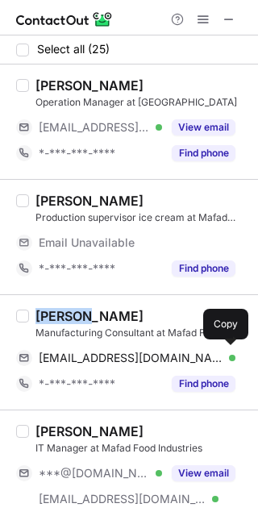
drag, startPoint x: 98, startPoint y: 355, endPoint x: 177, endPoint y: 239, distance: 140.0
click at [98, 355] on span "[EMAIL_ADDRESS][DOMAIN_NAME]" at bounding box center [131, 358] width 185 height 15
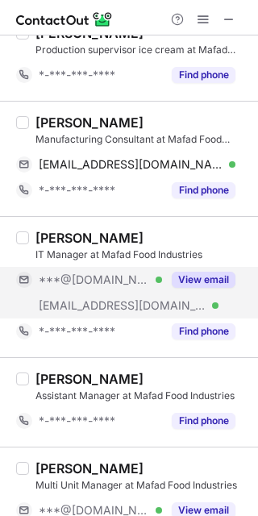
scroll to position [215, 0]
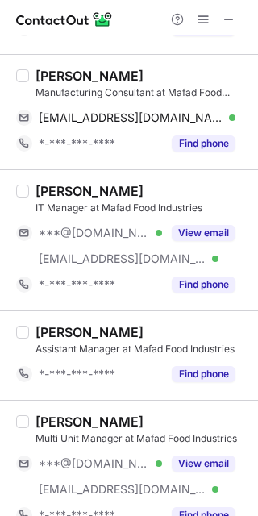
click at [72, 228] on span "***@[DOMAIN_NAME]" at bounding box center [94, 233] width 111 height 15
click at [58, 177] on div "Burhan Mir IT Manager at Mafad Food Industries ***@[DOMAIN_NAME] [EMAIL_ADDRESS…" at bounding box center [129, 239] width 258 height 141
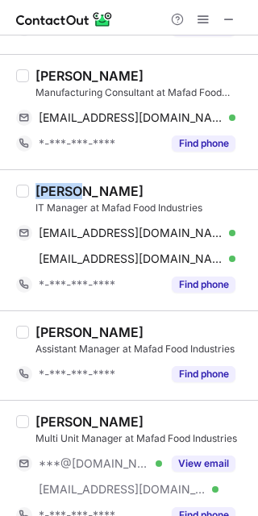
click at [56, 177] on div "Burhan Mir IT Manager at Mafad Food Industries [EMAIL_ADDRESS][DOMAIN_NAME] Ver…" at bounding box center [129, 239] width 258 height 141
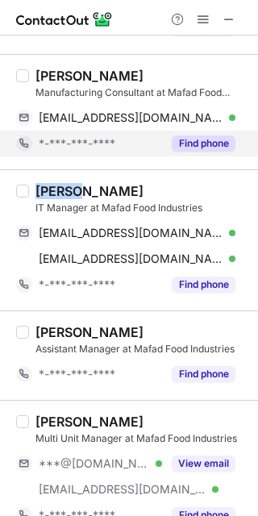
copy div "Burhan"
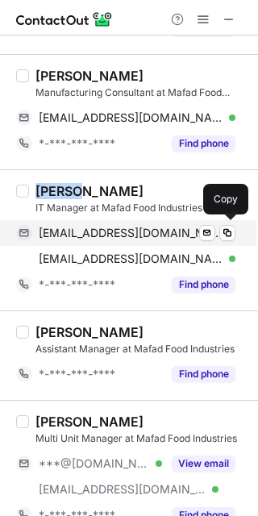
click at [189, 239] on div "[EMAIL_ADDRESS][DOMAIN_NAME] Verified" at bounding box center [137, 233] width 197 height 15
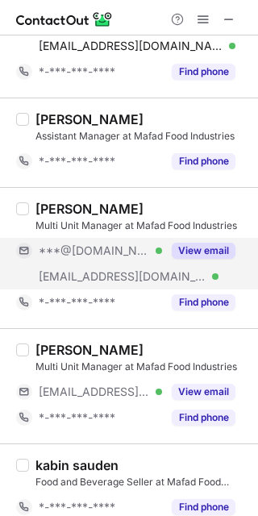
scroll to position [430, 0]
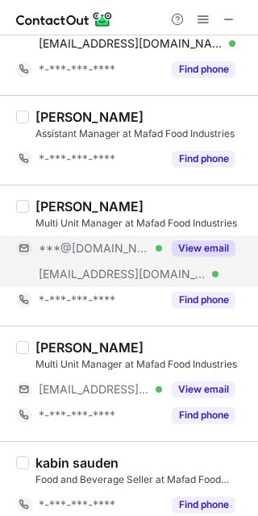
click at [119, 261] on div "***@conezone.com.sa Verified" at bounding box center [89, 274] width 146 height 26
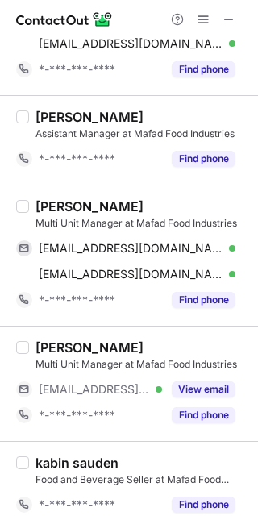
click at [62, 203] on div "Fauzan Mansuri" at bounding box center [89, 206] width 108 height 16
click at [62, 204] on div "Fauzan Mansuri" at bounding box center [89, 206] width 108 height 16
copy div "Fauzan"
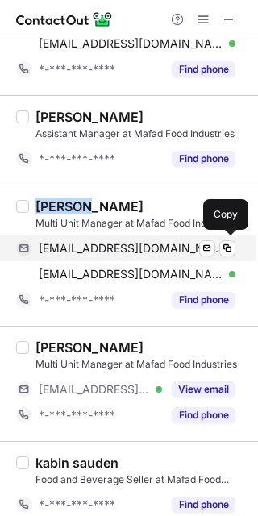
click at [167, 256] on div "fmfauzan609@gmail.com Verified Send email Copy" at bounding box center [125, 248] width 219 height 26
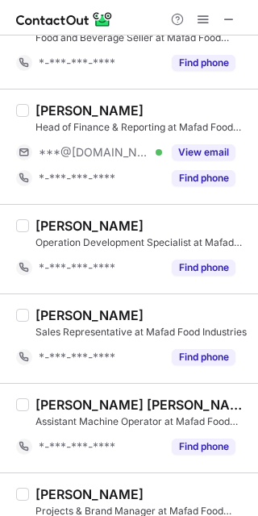
scroll to position [890, 0]
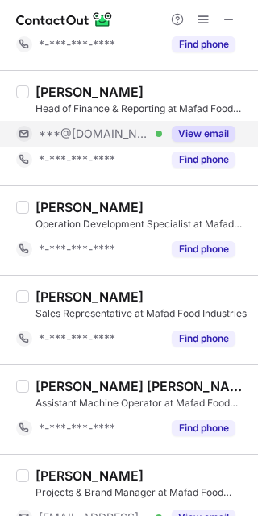
click at [76, 142] on div "***@hotmail.com Verified" at bounding box center [89, 134] width 146 height 26
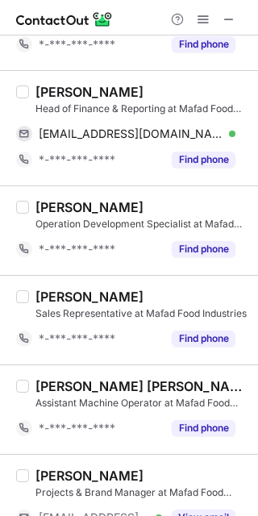
click at [51, 89] on div "Muhammad Danial Ali" at bounding box center [89, 92] width 108 height 16
copy div "Muhammad"
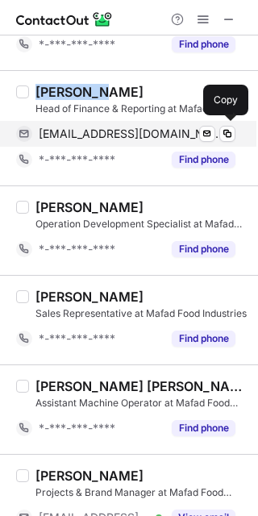
click at [112, 132] on span "m.danialali@hotmail.com" at bounding box center [131, 134] width 185 height 15
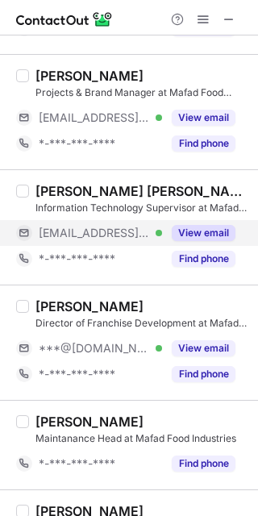
scroll to position [1427, 0]
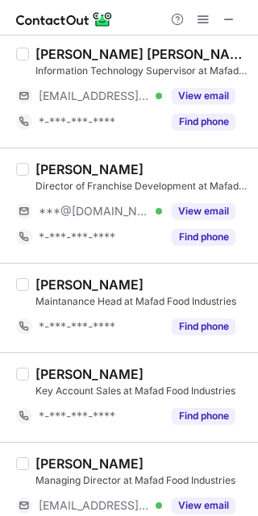
drag, startPoint x: 122, startPoint y: 211, endPoint x: 82, endPoint y: 172, distance: 55.9
click at [122, 210] on div "***@[DOMAIN_NAME] Verified" at bounding box center [100, 211] width 123 height 15
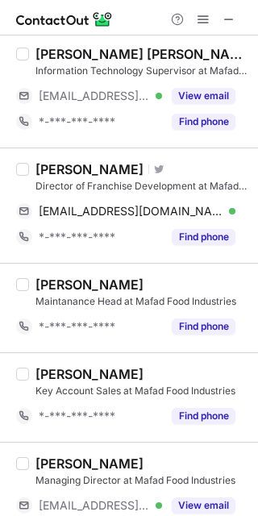
click at [57, 163] on div "Fawaz Bahyan" at bounding box center [89, 169] width 108 height 16
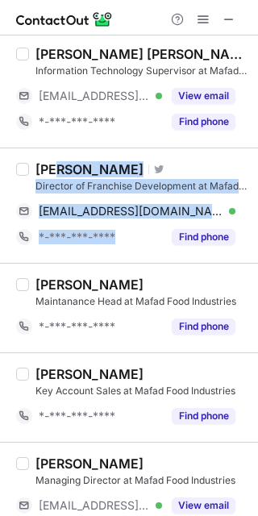
drag, startPoint x: 59, startPoint y: 162, endPoint x: 117, endPoint y: 255, distance: 109.4
click at [117, 252] on div "Fawaz Bahyan Visit Twitter profile Director of Franchise Development at Mafad F…" at bounding box center [129, 205] width 258 height 115
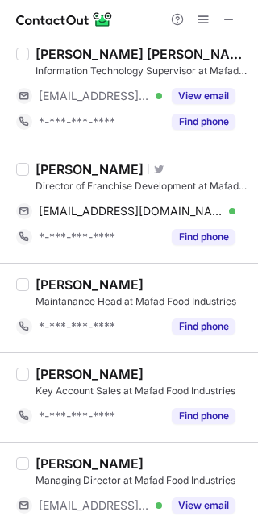
click at [149, 264] on div "Dontha rajesh kumar Maintanance Head at Mafad Food Industries *-***-***-**** Fi…" at bounding box center [129, 308] width 258 height 90
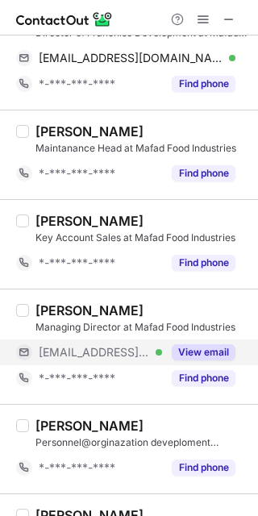
scroll to position [1643, 0]
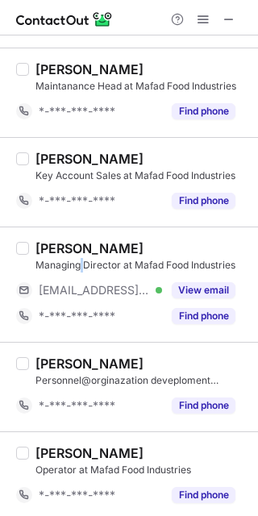
click at [79, 263] on div "Managing Director at Mafad Food Industries" at bounding box center [141, 265] width 213 height 15
drag, startPoint x: 144, startPoint y: 237, endPoint x: 23, endPoint y: 240, distance: 121.0
click at [23, 242] on div "Fahad Aldawaish Managing Director at Mafad Food Industries ***@conezone.com.sa …" at bounding box center [129, 284] width 258 height 115
copy div "Fahad Aldawaish"
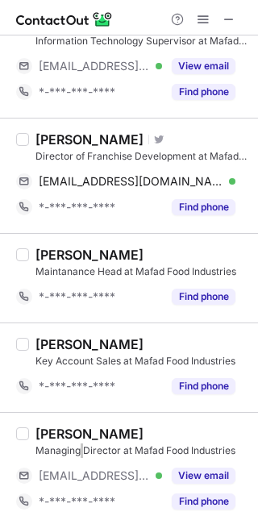
scroll to position [1427, 0]
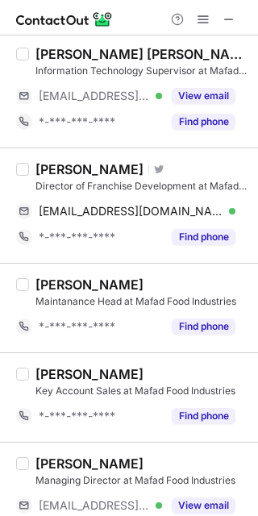
click at [61, 161] on div "Fawaz Bahyan" at bounding box center [89, 169] width 108 height 16
copy div "Fawaz"
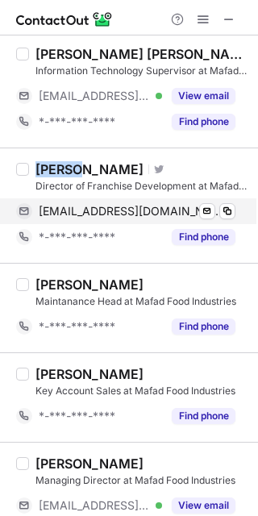
click at [148, 204] on span "fawazbahyan@gmail.com" at bounding box center [131, 211] width 185 height 15
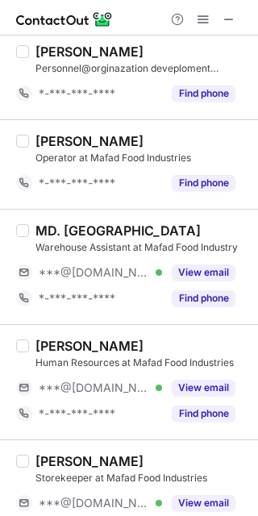
scroll to position [1965, 0]
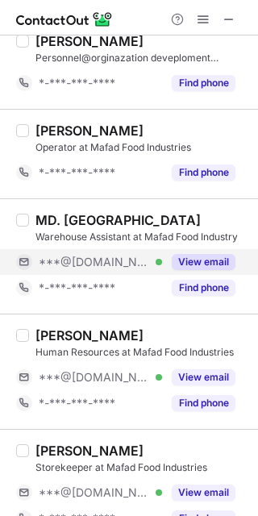
click at [98, 261] on span "***@[DOMAIN_NAME]" at bounding box center [94, 262] width 111 height 15
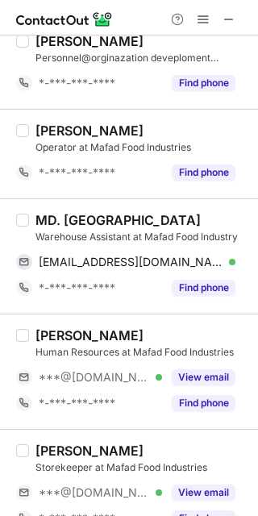
click at [44, 215] on div "MD. AL-YASIN" at bounding box center [117, 220] width 165 height 16
copy div "MD"
click at [143, 255] on span "avanalyasin@gmail.com" at bounding box center [131, 262] width 185 height 15
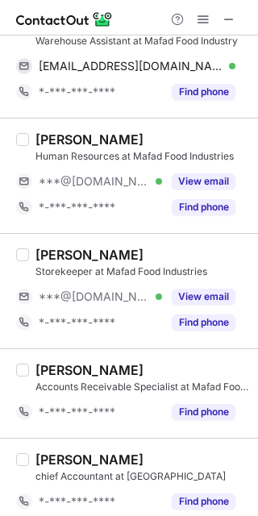
scroll to position [2169, 0]
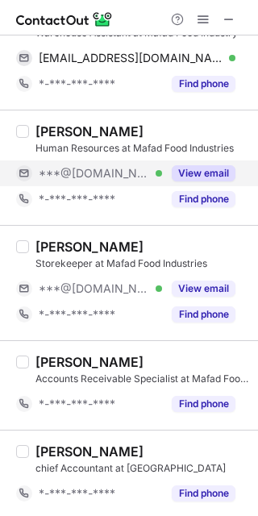
drag, startPoint x: 88, startPoint y: 178, endPoint x: 70, endPoint y: 152, distance: 31.3
click at [82, 178] on div "***@hotmail.com Verified" at bounding box center [89, 173] width 146 height 26
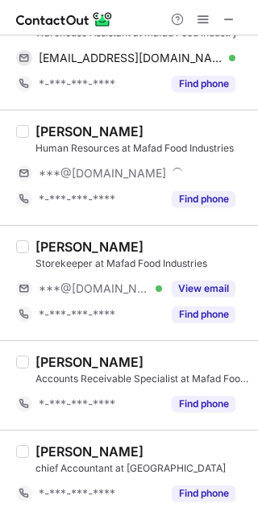
click at [58, 123] on div "Nasser Jafari" at bounding box center [89, 131] width 108 height 16
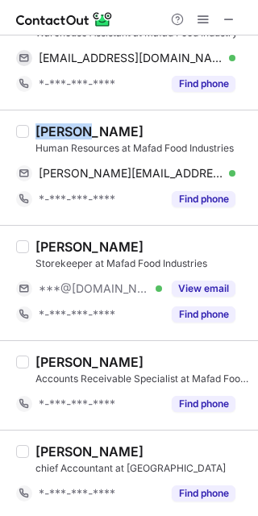
click at [58, 123] on div "Nasser Jafari" at bounding box center [89, 131] width 108 height 16
copy div "Nasser"
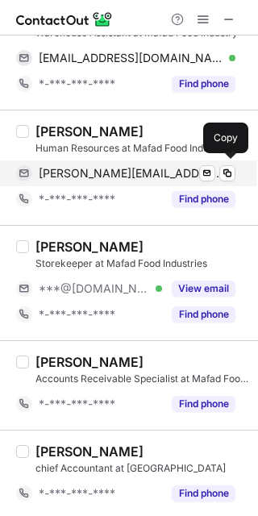
click at [130, 177] on span "nasser-jafaari@hotmail.com" at bounding box center [131, 173] width 185 height 15
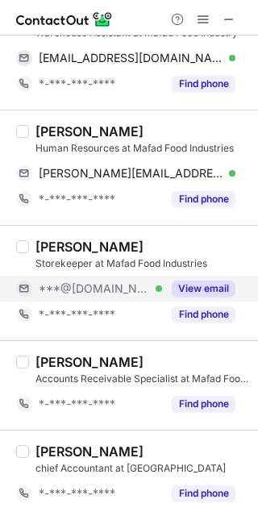
drag, startPoint x: 100, startPoint y: 287, endPoint x: 87, endPoint y: 273, distance: 19.4
click at [98, 287] on span "***@[DOMAIN_NAME]" at bounding box center [94, 288] width 111 height 15
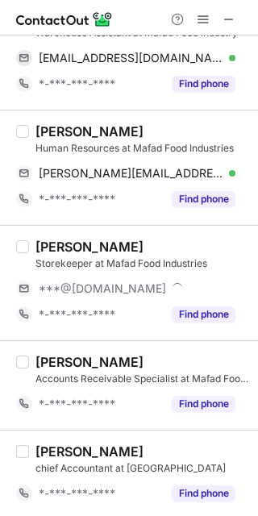
click at [56, 231] on div "Qasim Fayyaz Storekeeper at Mafad Food Industries ***@gmail.com *-***-***-**** …" at bounding box center [129, 282] width 258 height 115
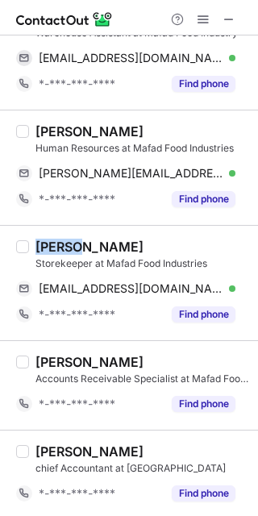
click at [56, 231] on div "Qasim Fayyaz Storekeeper at Mafad Food Industries qasimtherock@gmail.com Verifi…" at bounding box center [129, 282] width 258 height 115
copy div "Qasim"
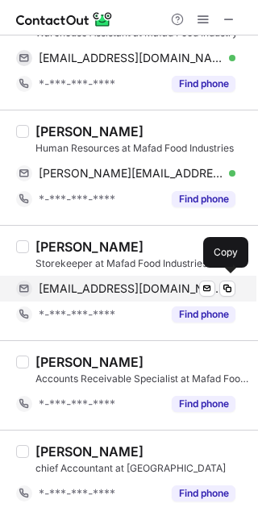
click at [124, 288] on span "qasimtherock@gmail.com" at bounding box center [131, 288] width 185 height 15
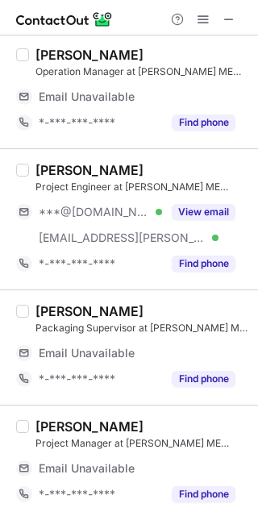
scroll to position [0, 0]
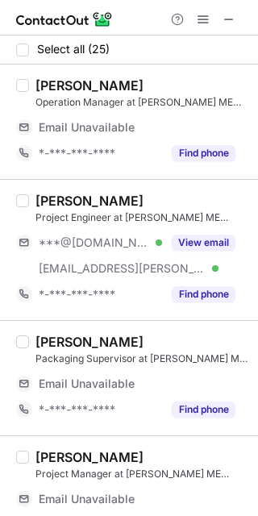
click at [107, 106] on div "Operation Manager at SCHMIDT ME LOGISTICS SAUDI ARABIA" at bounding box center [141, 102] width 213 height 15
drag, startPoint x: 102, startPoint y: 131, endPoint x: 98, endPoint y: 175, distance: 44.5
click at [98, 162] on div "Yasser Alshammari Operation Manager at SCHMIDT ME LOGISTICS SAUDI ARABIA Email …" at bounding box center [138, 121] width 219 height 89
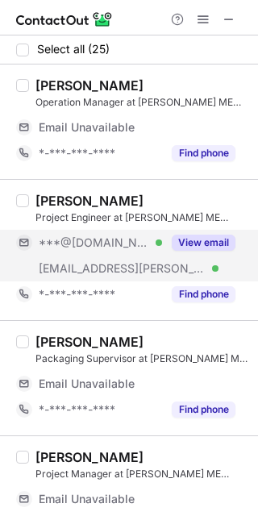
click at [90, 240] on span "***@[DOMAIN_NAME]" at bounding box center [94, 242] width 111 height 15
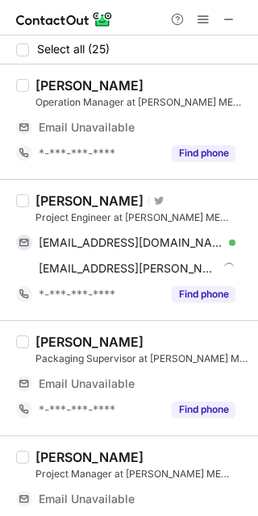
click at [49, 198] on div "Babar Ali" at bounding box center [89, 201] width 108 height 16
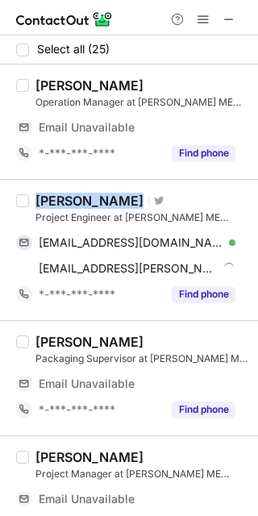
click at [49, 198] on div "Babar Ali" at bounding box center [89, 201] width 108 height 16
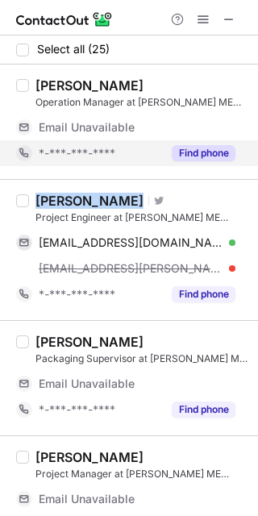
copy div "Babar Ali"
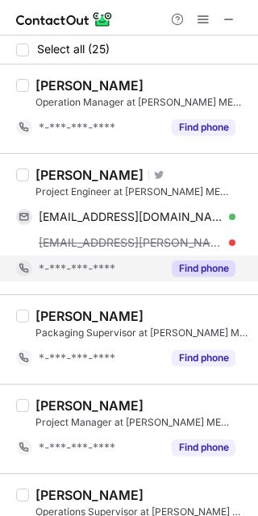
click at [154, 256] on div "*-***-***-****" at bounding box center [89, 269] width 146 height 26
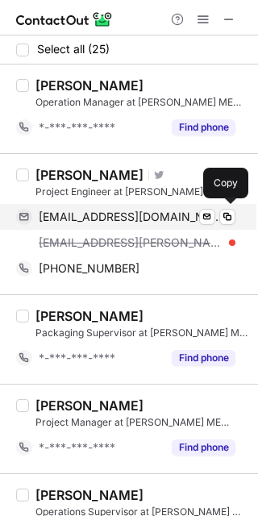
click at [160, 227] on div "babar97mel@gmail.com Verified Send email Copy" at bounding box center [125, 217] width 219 height 26
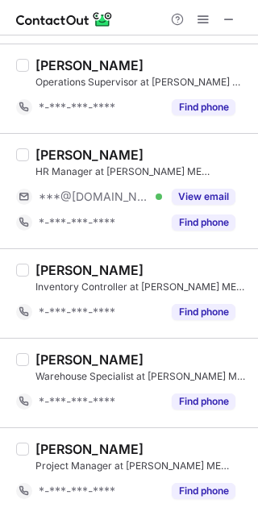
scroll to position [404, 0]
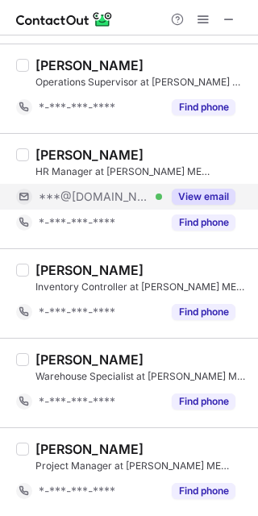
click at [104, 205] on div "***@[DOMAIN_NAME] Verified" at bounding box center [89, 197] width 146 height 26
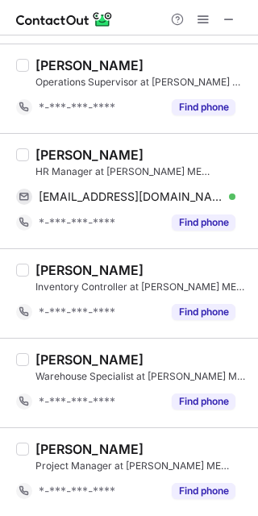
click at [39, 145] on div "Ahmed Alkhater HR Manager at SCHMIDT ME LOGISTICS SAUDI ARABIA khaterae2@gmail.…" at bounding box center [129, 190] width 258 height 115
click at [39, 147] on div "Ahmed Alkhater HR Manager at SCHMIDT ME LOGISTICS SAUDI ARABIA khaterae2@gmail.…" at bounding box center [129, 190] width 258 height 115
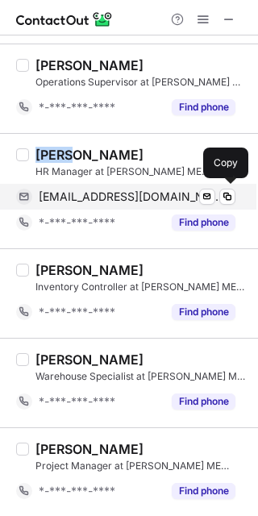
click at [105, 193] on span "khaterae2@gmail.com" at bounding box center [131, 197] width 185 height 15
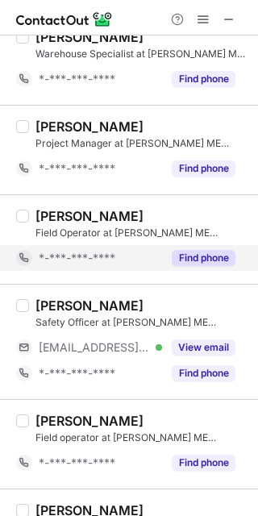
click at [128, 261] on div "*-***-***-****" at bounding box center [100, 258] width 123 height 15
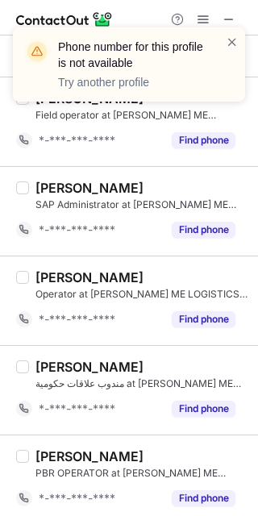
click at [120, 249] on div "Select all (25) Yasser Alshammari Operation Manager at SCHMIDT ME LOGISTICS SAU…" at bounding box center [129, 183] width 258 height 2395
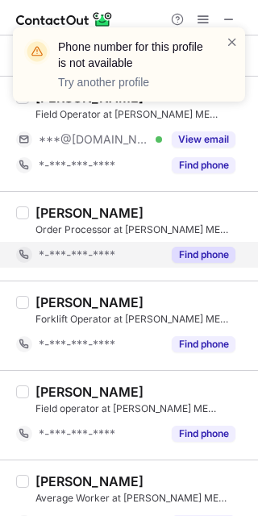
scroll to position [1479, 0]
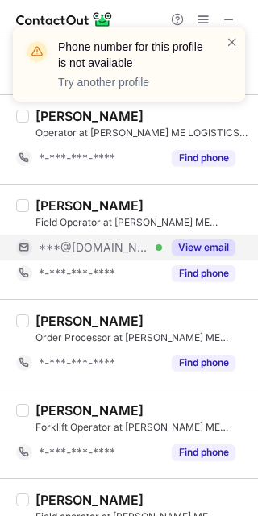
drag, startPoint x: 116, startPoint y: 246, endPoint x: 90, endPoint y: 216, distance: 39.5
click at [115, 246] on span "***@icloud.com" at bounding box center [94, 247] width 111 height 15
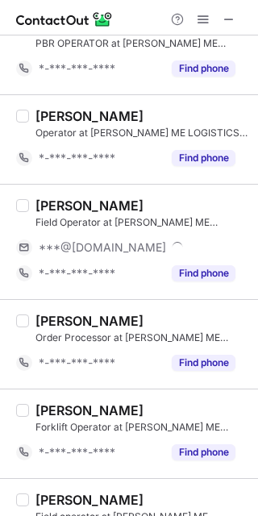
click at [58, 198] on div "Khalil Alanazi" at bounding box center [89, 206] width 108 height 16
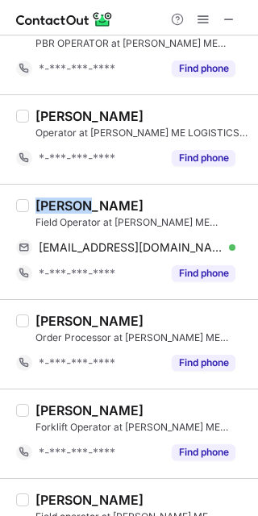
click at [58, 198] on div "Khalil Alanazi" at bounding box center [89, 206] width 108 height 16
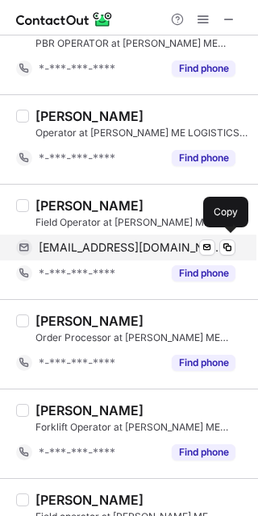
click at [149, 250] on span "khalil_2525@icloud.com" at bounding box center [131, 247] width 185 height 15
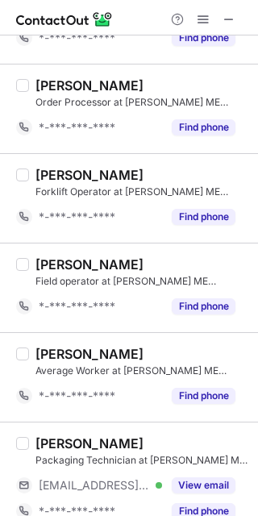
scroll to position [1911, 0]
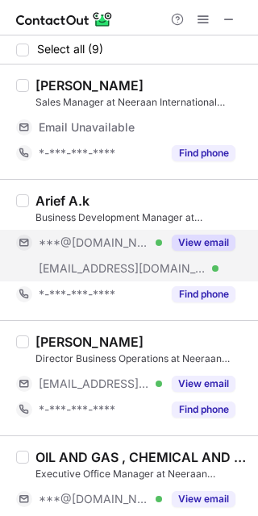
click at [82, 240] on span "***@[DOMAIN_NAME]" at bounding box center [94, 242] width 111 height 15
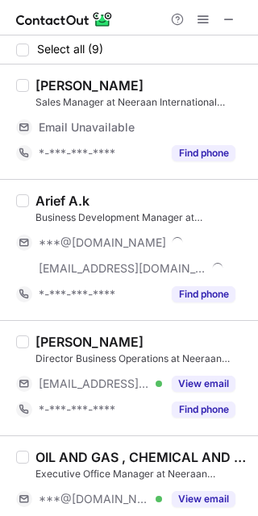
click at [53, 185] on div "Arief A.k Business Development Manager at Neeraan Rental Equipment Co. ***@gmai…" at bounding box center [129, 249] width 258 height 141
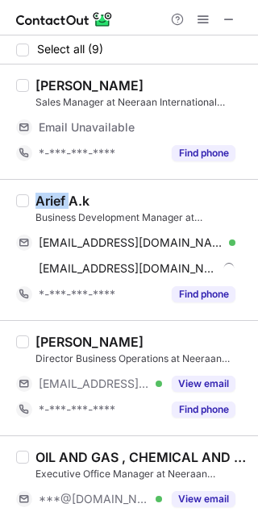
click at [53, 185] on div "Arief A.k Business Development Manager at Neeraan Rental Equipment Co. arief100…" at bounding box center [129, 249] width 258 height 141
copy div "Arief"
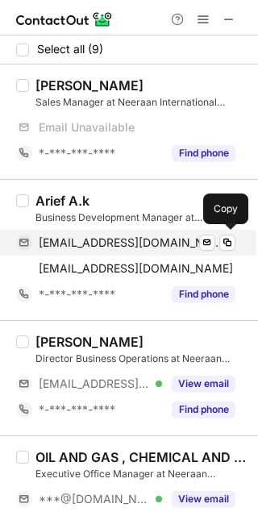
click at [166, 243] on div "arief100@gmail.com Verified" at bounding box center [137, 242] width 197 height 15
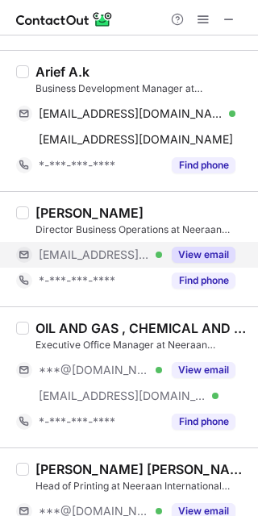
scroll to position [215, 0]
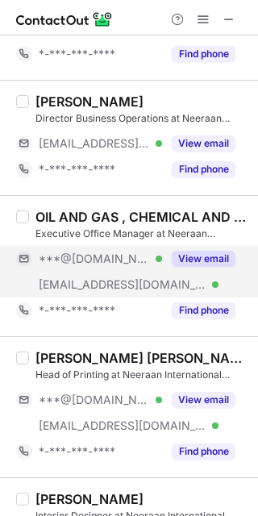
drag, startPoint x: 90, startPoint y: 257, endPoint x: 60, endPoint y: 206, distance: 60.0
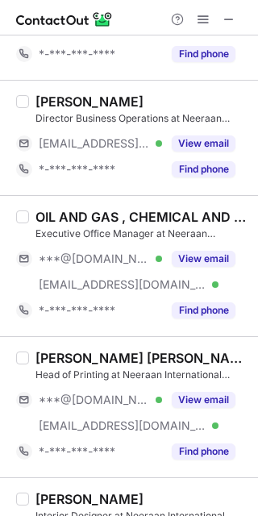
click at [90, 257] on span "***@gmail.com" at bounding box center [94, 259] width 111 height 15
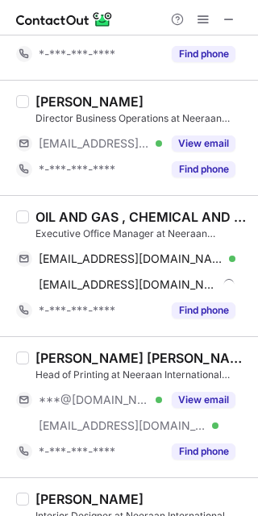
click at [60, 205] on div "OIL AND GAS , CHEMICAL AND INDUSTRIAL EQUIPMENTS TRADERS AND BUYERS Executive O…" at bounding box center [129, 265] width 258 height 141
copy div "AND"
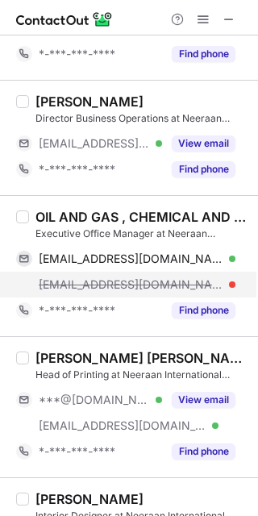
click at [180, 279] on div "oilg@neeraan.com" at bounding box center [137, 284] width 197 height 15
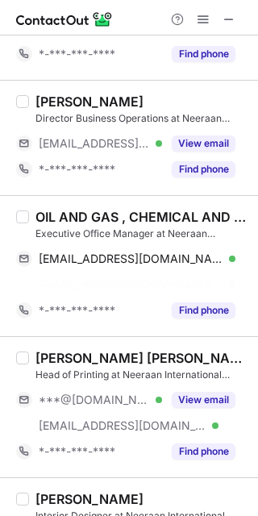
click at [207, 213] on div "OIL AND GAS , CHEMICAL AND INDUSTRIAL EQUIPMENTS TRADERS AND BUYERS" at bounding box center [141, 217] width 213 height 16
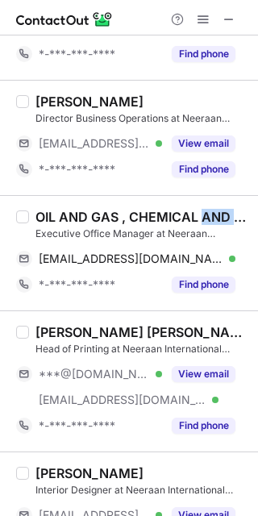
click at [207, 212] on div "OIL AND GAS , CHEMICAL AND INDUSTRIAL EQUIPMENTS TRADERS AND BUYERS" at bounding box center [141, 217] width 213 height 16
copy div "AND"
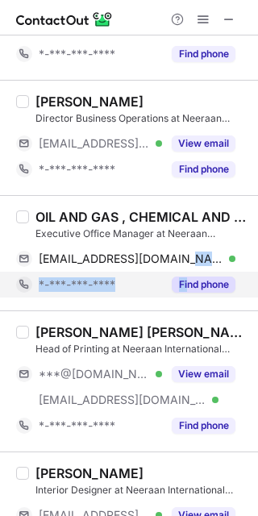
click at [185, 281] on div "OIL AND GAS , CHEMICAL AND INDUSTRIAL EQUIPMENTS TRADERS AND BUYERS Executive O…" at bounding box center [138, 253] width 219 height 89
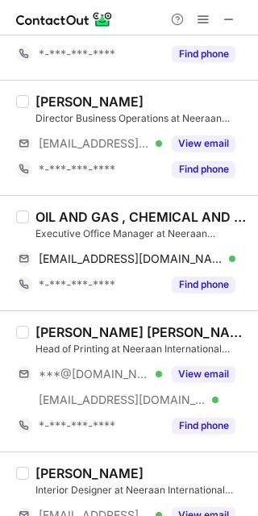
click at [52, 332] on div "Fahad Ayaz Baig" at bounding box center [141, 332] width 213 height 16
click at [52, 334] on div "Fahad Ayaz Baig" at bounding box center [141, 332] width 213 height 16
copy div "Fahad"
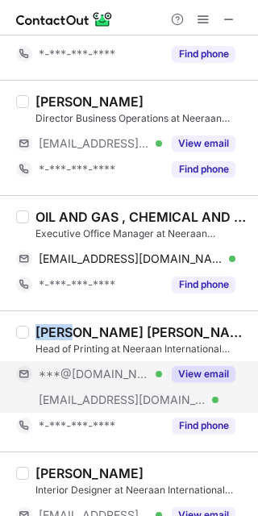
click at [114, 380] on div "***@[DOMAIN_NAME] Verified" at bounding box center [89, 374] width 146 height 26
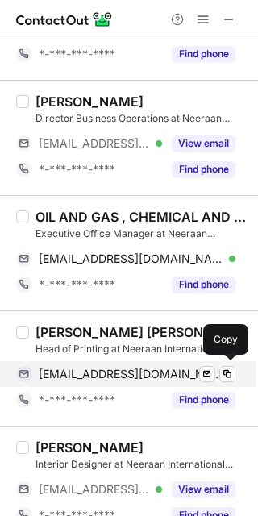
click at [134, 383] on div "fadibaba456@gmail.com Verified Send email Copy" at bounding box center [125, 374] width 219 height 26
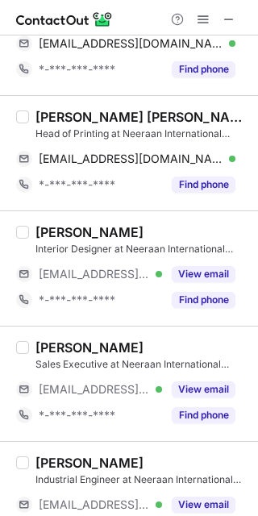
scroll to position [584, 0]
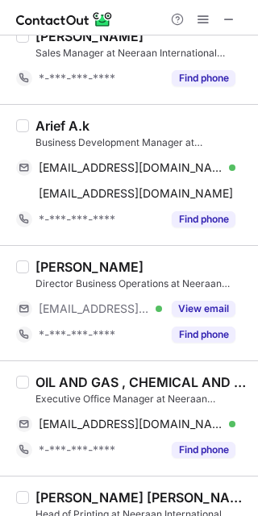
drag, startPoint x: 73, startPoint y: 365, endPoint x: 96, endPoint y: 270, distance: 97.0
click at [90, 297] on div "Select all (9) Ahmmad Tanzil Sales Manager at Neeraan International Contracting…" at bounding box center [129, 519] width 258 height 1066
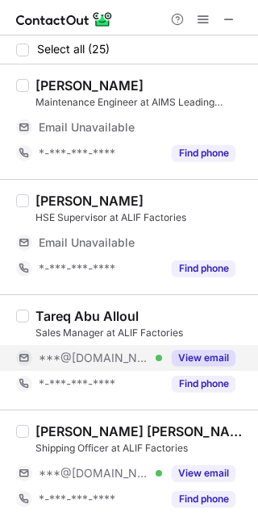
click at [115, 360] on span "***@[DOMAIN_NAME]" at bounding box center [94, 358] width 111 height 15
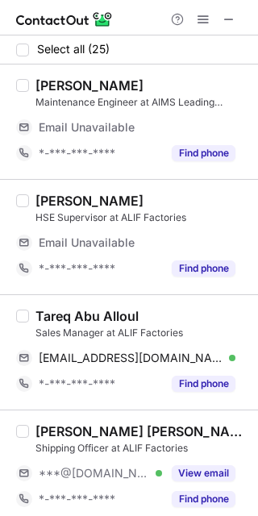
click at [57, 315] on div "Tareq Abu Alloul" at bounding box center [86, 316] width 103 height 16
click at [56, 315] on div "Tareq Abu Alloul" at bounding box center [86, 316] width 103 height 16
copy div "Tareq"
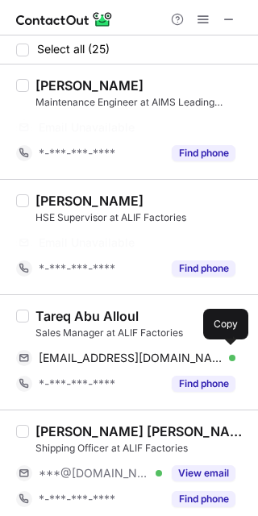
drag, startPoint x: 106, startPoint y: 349, endPoint x: 118, endPoint y: 337, distance: 17.1
click at [106, 349] on div "[EMAIL_ADDRESS][DOMAIN_NAME] Verified Send email Copy" at bounding box center [125, 358] width 219 height 26
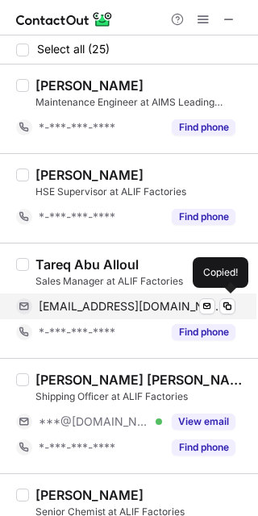
click at [133, 302] on span "[EMAIL_ADDRESS][DOMAIN_NAME]" at bounding box center [131, 306] width 185 height 15
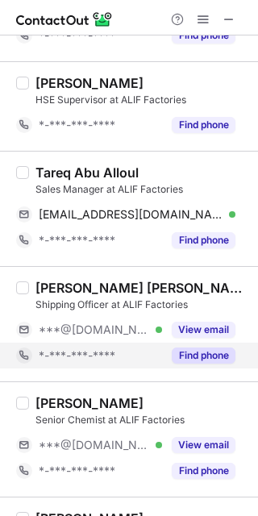
scroll to position [107, 0]
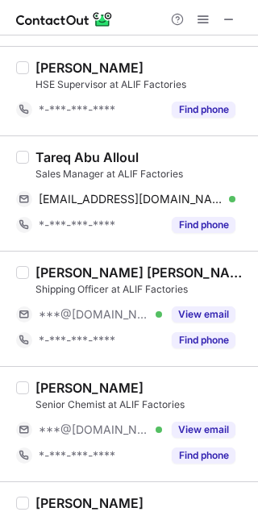
drag, startPoint x: 161, startPoint y: 306, endPoint x: 86, endPoint y: 269, distance: 83.7
click at [159, 307] on div "***@[DOMAIN_NAME] Verified View email" at bounding box center [125, 315] width 219 height 26
click at [38, 256] on div "[PERSON_NAME] [PERSON_NAME] Shipping Officer at ALIF Factories ***@[DOMAIN_NAME…" at bounding box center [129, 308] width 258 height 115
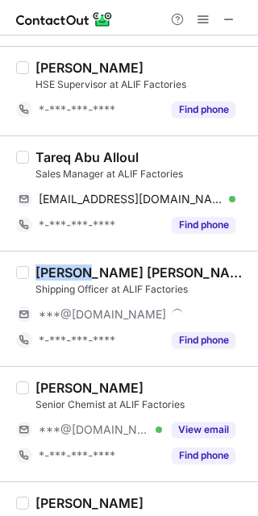
copy div "Shaikh"
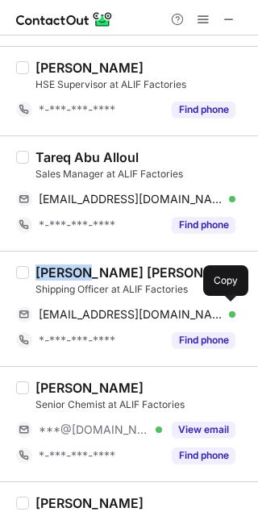
drag, startPoint x: 141, startPoint y: 314, endPoint x: 185, endPoint y: 274, distance: 58.8
click at [141, 314] on span "[EMAIL_ADDRESS][DOMAIN_NAME]" at bounding box center [131, 314] width 185 height 15
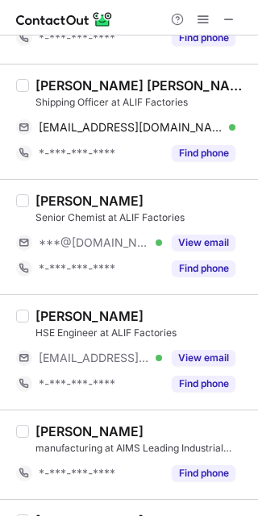
scroll to position [323, 0]
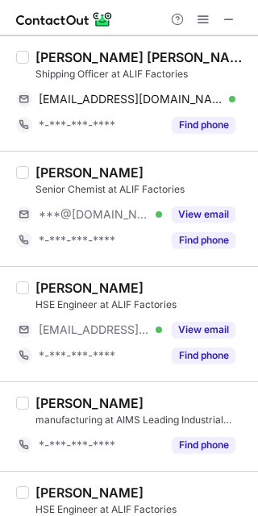
drag, startPoint x: 122, startPoint y: 215, endPoint x: 56, endPoint y: 176, distance: 77.0
click at [120, 216] on span "***@[DOMAIN_NAME]" at bounding box center [94, 214] width 111 height 15
click at [51, 160] on div "[PERSON_NAME] Senior Chemist at ALIF Factories ***@[DOMAIN_NAME] *-***-***-****…" at bounding box center [129, 208] width 258 height 115
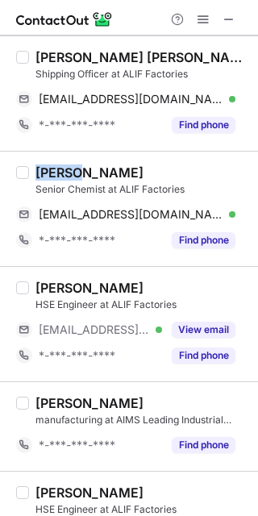
click at [51, 160] on div "[PERSON_NAME] Senior Chemist at ALIF Factories [EMAIL_ADDRESS][DOMAIN_NAME] Ver…" at bounding box center [129, 208] width 258 height 115
copy div "[PERSON_NAME]"
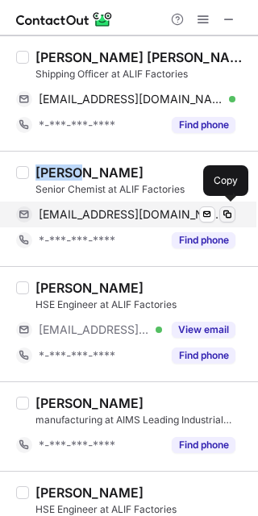
drag, startPoint x: 169, startPoint y: 217, endPoint x: 221, endPoint y: 207, distance: 52.5
click at [169, 217] on span "[EMAIL_ADDRESS][DOMAIN_NAME]" at bounding box center [131, 214] width 185 height 15
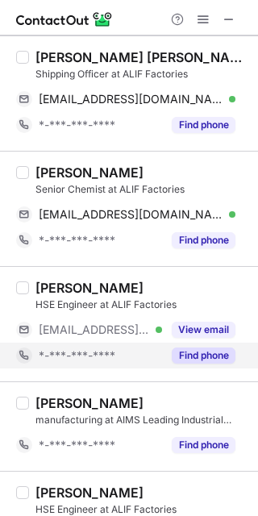
scroll to position [430, 0]
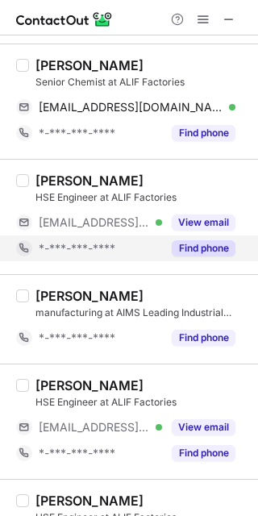
click at [56, 259] on div "[PERSON_NAME] HSE Engineer at ALIF Factories [EMAIL_ADDRESS][DOMAIN_NAME] Verif…" at bounding box center [129, 216] width 258 height 115
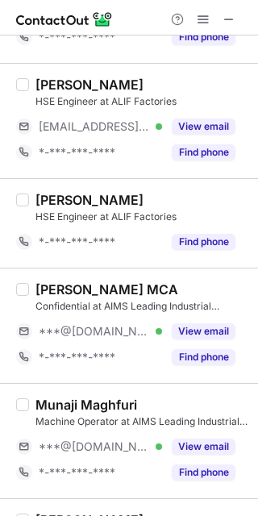
scroll to position [752, 0]
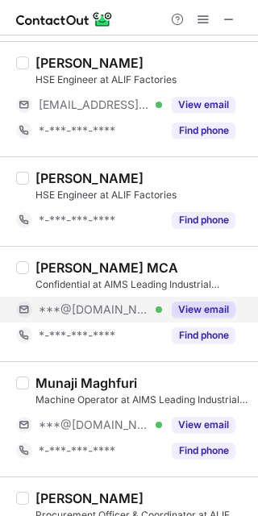
click at [92, 312] on span "***@[DOMAIN_NAME]" at bounding box center [94, 309] width 111 height 15
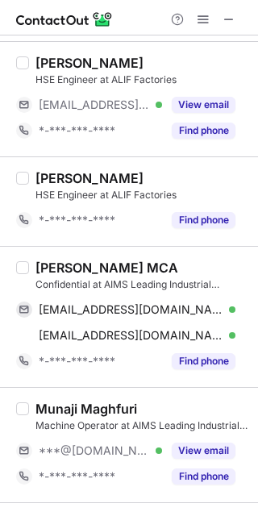
click at [77, 269] on div "[PERSON_NAME] MCA" at bounding box center [106, 268] width 143 height 16
click at [77, 270] on div "[PERSON_NAME] MCA" at bounding box center [106, 268] width 143 height 16
copy div "[PERSON_NAME]"
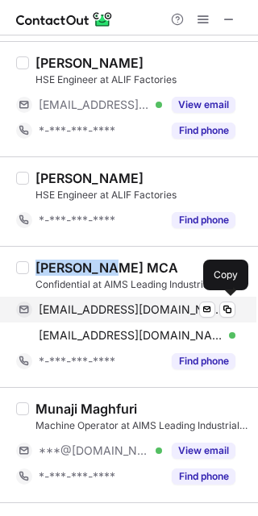
drag, startPoint x: 108, startPoint y: 301, endPoint x: 119, endPoint y: 295, distance: 12.6
click at [108, 302] on span "[EMAIL_ADDRESS][DOMAIN_NAME]" at bounding box center [131, 309] width 185 height 15
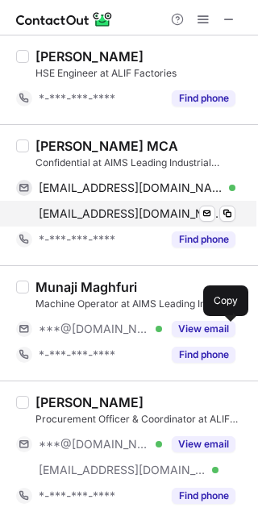
scroll to position [968, 0]
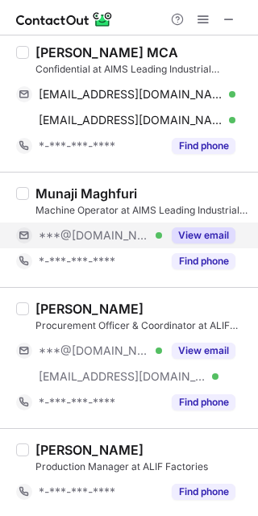
click at [134, 241] on div "***@[DOMAIN_NAME] Verified" at bounding box center [100, 235] width 123 height 15
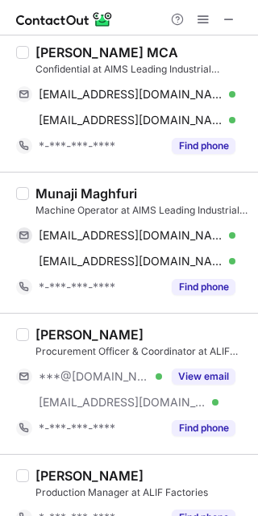
click at [57, 173] on div "Munaji Maghfuri Machine Operator at AIMS Leading Industrial Factory [EMAIL_ADDR…" at bounding box center [129, 242] width 258 height 141
click at [57, 176] on div "Munaji Maghfuri Machine Operator at AIMS Leading Industrial Factory [EMAIL_ADDR…" at bounding box center [129, 242] width 258 height 141
copy div "Munaji"
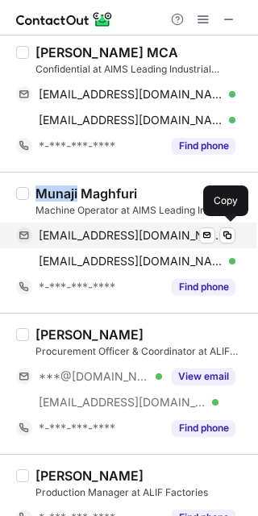
drag, startPoint x: 146, startPoint y: 234, endPoint x: 163, endPoint y: 231, distance: 17.2
click at [146, 234] on span "[EMAIL_ADDRESS][DOMAIN_NAME]" at bounding box center [131, 235] width 185 height 15
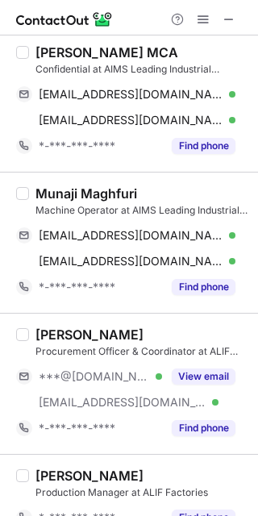
scroll to position [1075, 0]
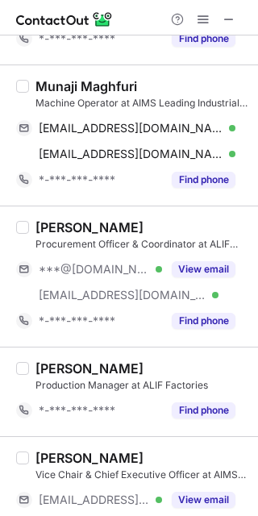
drag, startPoint x: 130, startPoint y: 277, endPoint x: 62, endPoint y: 235, distance: 79.7
click at [130, 277] on div "***@[DOMAIN_NAME] Verified" at bounding box center [89, 269] width 146 height 26
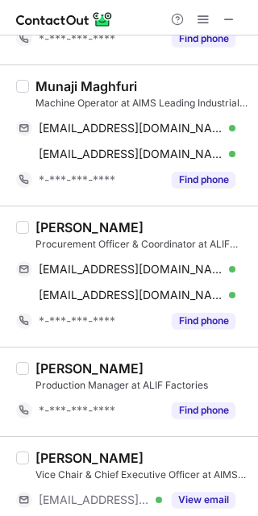
click at [60, 227] on div "[PERSON_NAME]" at bounding box center [89, 227] width 108 height 16
drag, startPoint x: 137, startPoint y: 257, endPoint x: 173, endPoint y: 253, distance: 35.7
click at [137, 257] on div "[EMAIL_ADDRESS][DOMAIN_NAME] Verified Send email Copy" at bounding box center [125, 269] width 219 height 26
drag, startPoint x: 194, startPoint y: 369, endPoint x: 179, endPoint y: 365, distance: 15.7
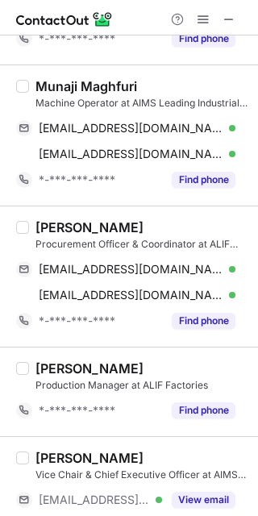
click at [179, 365] on div "[PERSON_NAME]" at bounding box center [141, 368] width 213 height 16
click at [69, 227] on div "[PERSON_NAME]" at bounding box center [89, 227] width 108 height 16
click at [71, 229] on div "[PERSON_NAME]" at bounding box center [89, 227] width 108 height 16
copy div "Fahad"
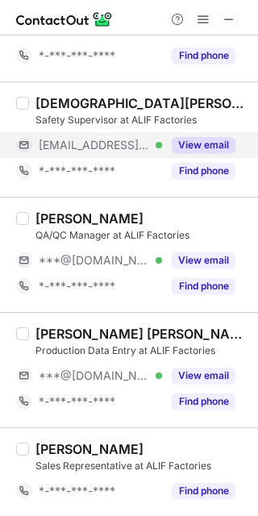
scroll to position [1936, 0]
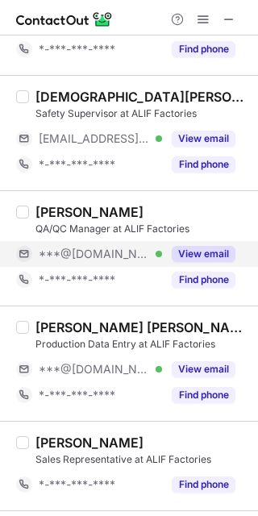
drag, startPoint x: 98, startPoint y: 260, endPoint x: 65, endPoint y: 239, distance: 38.5
click at [98, 260] on div "***@[DOMAIN_NAME] Verified" at bounding box center [89, 254] width 146 height 26
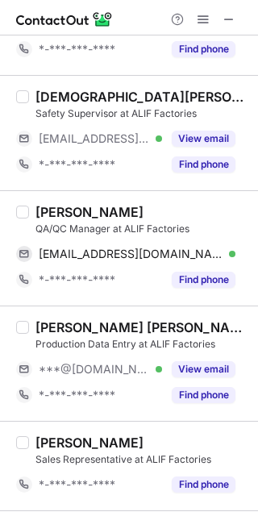
click at [57, 215] on div "[PERSON_NAME]" at bounding box center [89, 212] width 108 height 16
copy div "Inamul"
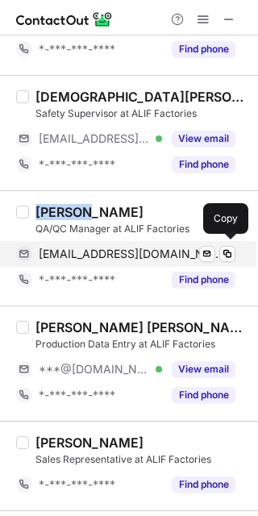
drag, startPoint x: 67, startPoint y: 249, endPoint x: 89, endPoint y: 240, distance: 23.8
click at [68, 249] on span "[EMAIL_ADDRESS][DOMAIN_NAME]" at bounding box center [131, 254] width 185 height 15
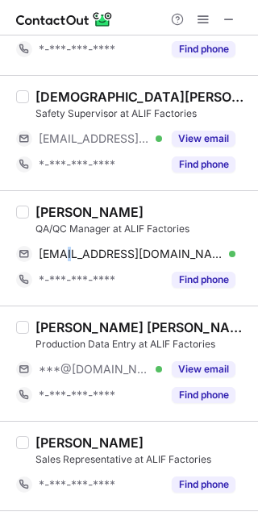
click at [89, 365] on span "***@[DOMAIN_NAME]" at bounding box center [94, 369] width 111 height 15
click at [65, 320] on div "[PERSON_NAME] [PERSON_NAME] Aathil" at bounding box center [141, 327] width 213 height 16
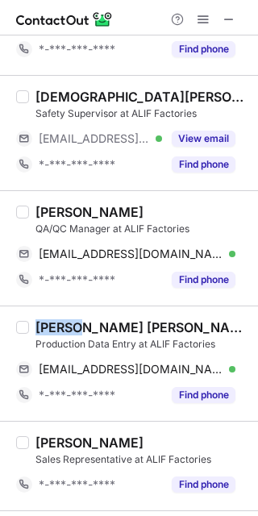
click at [65, 320] on div "[PERSON_NAME] [PERSON_NAME] Aathil" at bounding box center [141, 327] width 213 height 16
copy div "[PERSON_NAME]"
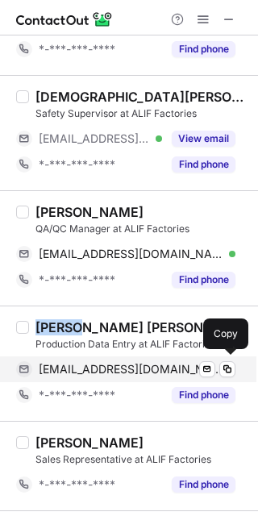
drag, startPoint x: 161, startPoint y: 366, endPoint x: 194, endPoint y: 364, distance: 33.2
click at [161, 369] on span "[EMAIL_ADDRESS][DOMAIN_NAME]" at bounding box center [131, 369] width 185 height 15
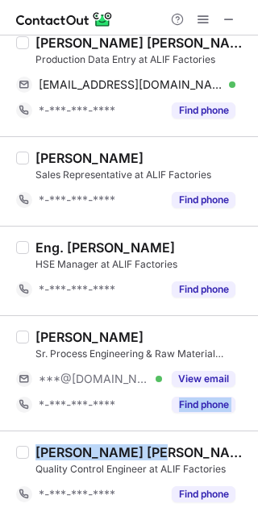
scroll to position [2221, 0]
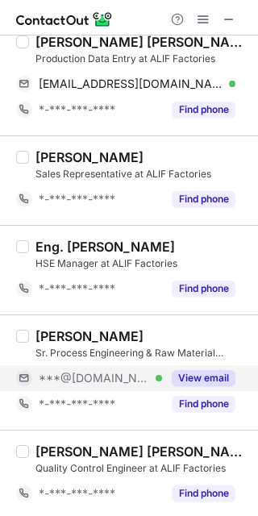
click at [130, 379] on div "***@[DOMAIN_NAME] Verified" at bounding box center [100, 378] width 123 height 15
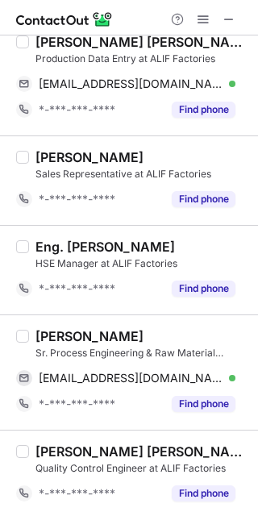
click at [55, 335] on div "[PERSON_NAME]" at bounding box center [89, 336] width 108 height 16
click at [56, 335] on div "[PERSON_NAME]" at bounding box center [89, 336] width 108 height 16
click at [79, 339] on div "[PERSON_NAME]" at bounding box center [89, 336] width 108 height 16
copy div "[PERSON_NAME]"
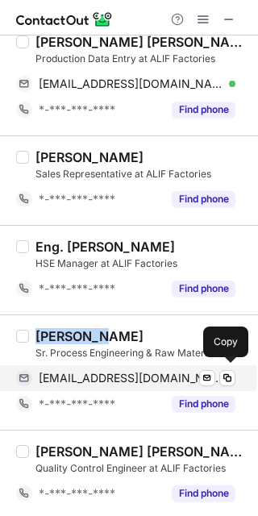
drag, startPoint x: 157, startPoint y: 370, endPoint x: 177, endPoint y: 368, distance: 19.5
click at [157, 371] on span "[EMAIL_ADDRESS][DOMAIN_NAME]" at bounding box center [131, 378] width 185 height 15
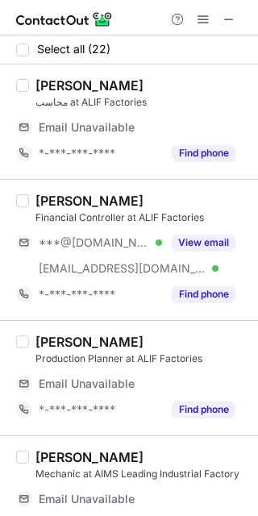
scroll to position [0, 0]
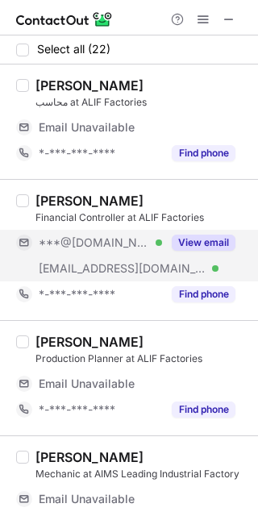
click at [83, 240] on span "***@[DOMAIN_NAME]" at bounding box center [94, 242] width 111 height 15
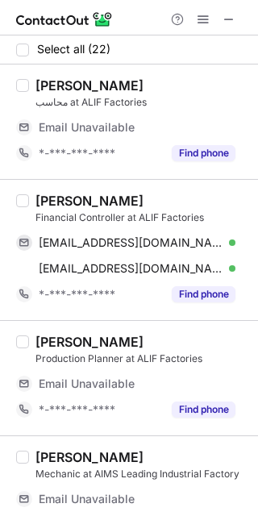
click at [65, 200] on div "[PERSON_NAME]" at bounding box center [89, 201] width 108 height 16
copy div "Jaybee"
click at [65, 198] on div "[PERSON_NAME]" at bounding box center [89, 201] width 108 height 16
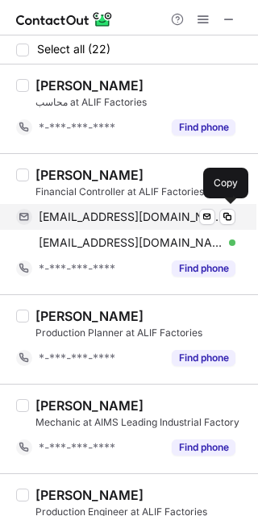
drag, startPoint x: 69, startPoint y: 219, endPoint x: 82, endPoint y: 219, distance: 13.7
click at [70, 219] on span "[EMAIL_ADDRESS][DOMAIN_NAME]" at bounding box center [131, 217] width 185 height 15
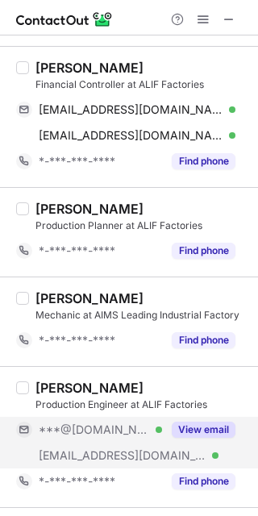
click at [85, 419] on div "***@[DOMAIN_NAME] Verified" at bounding box center [89, 430] width 146 height 26
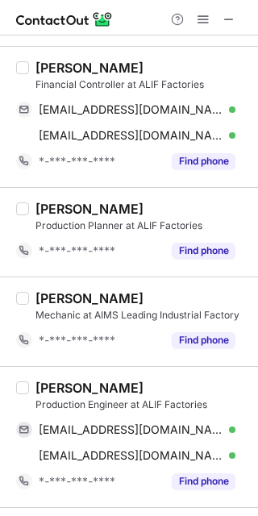
click at [45, 369] on div "[PERSON_NAME] Production Engineer at ALIF Factories [EMAIL_ADDRESS][DOMAIN_NAME…" at bounding box center [129, 436] width 258 height 141
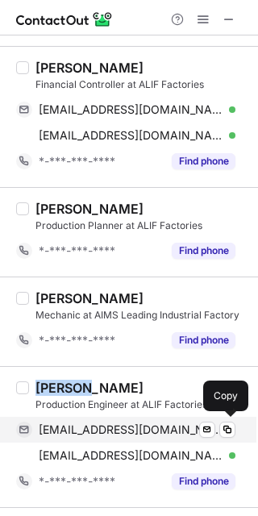
drag, startPoint x: 118, startPoint y: 423, endPoint x: 131, endPoint y: 423, distance: 13.7
click at [118, 423] on span "[EMAIL_ADDRESS][DOMAIN_NAME]" at bounding box center [131, 430] width 185 height 15
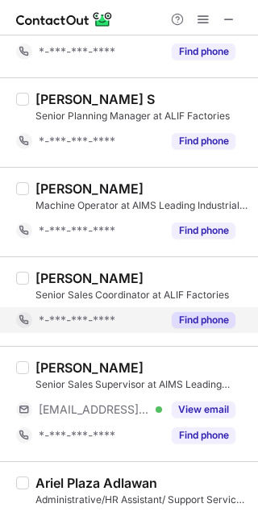
click at [129, 322] on div "*-***-***-****" at bounding box center [100, 320] width 123 height 15
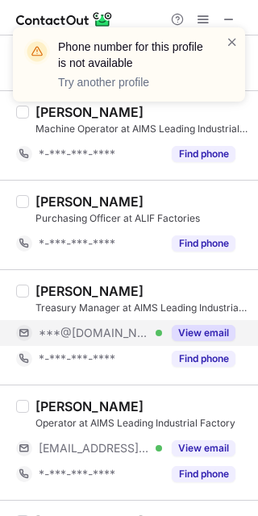
scroll to position [1182, 0]
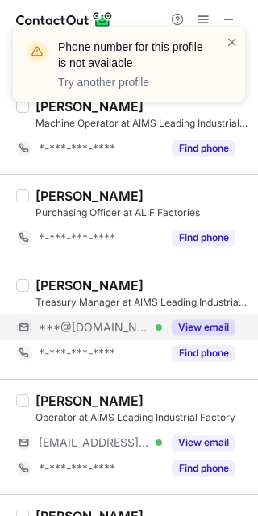
click at [130, 324] on div "***@[DOMAIN_NAME] Verified" at bounding box center [100, 327] width 123 height 15
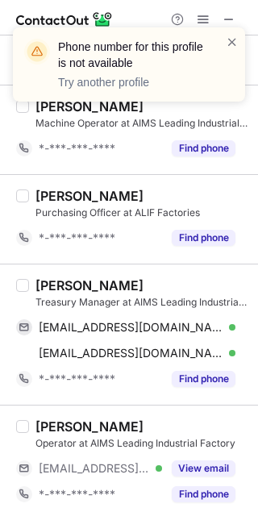
click at [69, 279] on div "[PERSON_NAME]" at bounding box center [89, 285] width 108 height 16
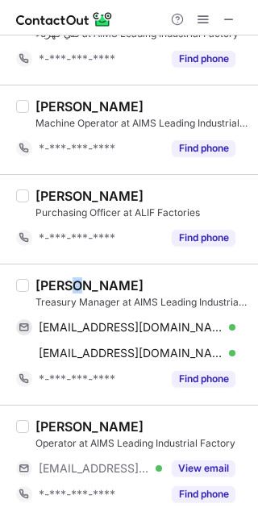
click at [69, 279] on div "[PERSON_NAME]" at bounding box center [89, 285] width 108 height 16
click at [60, 285] on div "[PERSON_NAME]" at bounding box center [89, 285] width 108 height 16
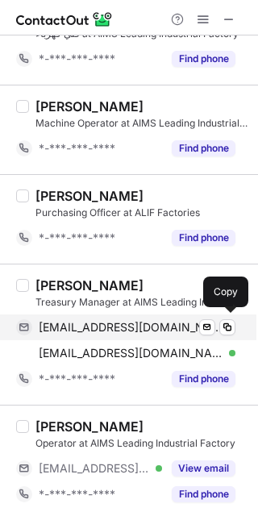
click at [191, 327] on div "[EMAIL_ADDRESS][DOMAIN_NAME] Verified" at bounding box center [137, 327] width 197 height 15
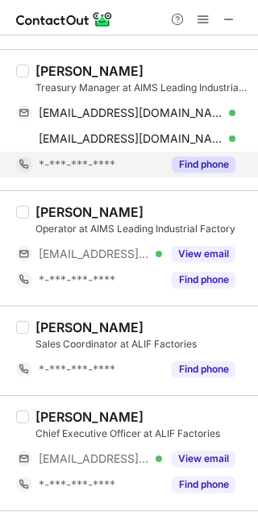
scroll to position [1398, 0]
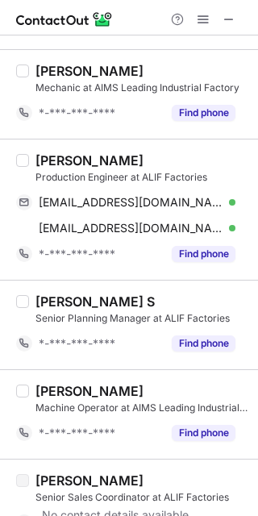
scroll to position [160, 0]
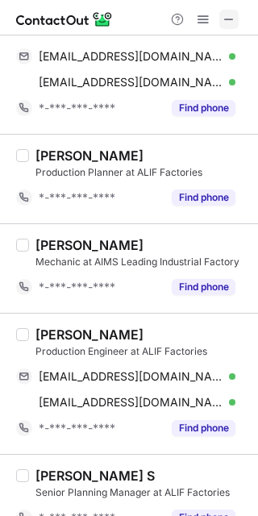
click at [223, 16] on span at bounding box center [229, 19] width 13 height 13
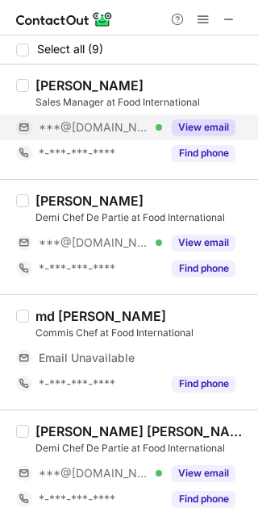
drag, startPoint x: 108, startPoint y: 147, endPoint x: 105, endPoint y: 137, distance: 10.2
click at [106, 144] on div "*-***-***-****" at bounding box center [89, 153] width 146 height 26
click at [105, 135] on div "***@[DOMAIN_NAME] Verified" at bounding box center [89, 128] width 146 height 26
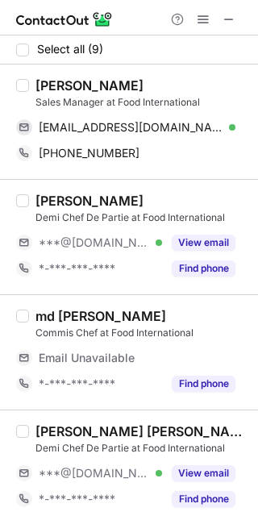
click at [50, 80] on div "[PERSON_NAME]" at bounding box center [89, 85] width 108 height 16
click at [48, 80] on div "[PERSON_NAME]" at bounding box center [89, 85] width 108 height 16
copy div "Galal"
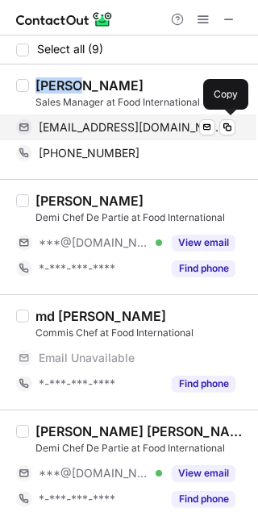
drag, startPoint x: 147, startPoint y: 133, endPoint x: 153, endPoint y: 125, distance: 10.3
click at [147, 133] on span "[EMAIL_ADDRESS][DOMAIN_NAME]" at bounding box center [131, 127] width 185 height 15
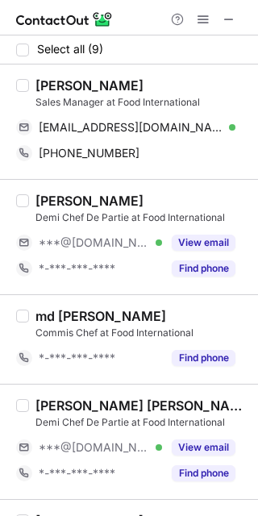
click at [60, 244] on span "***@[DOMAIN_NAME]" at bounding box center [94, 242] width 111 height 15
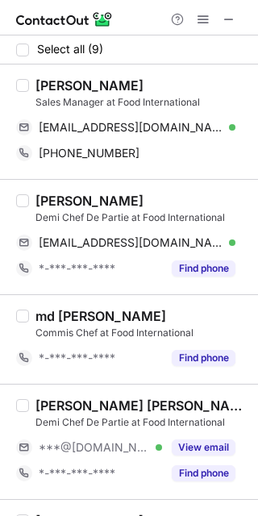
click at [40, 189] on div "[PERSON_NAME] Chef De Partie at Food International [EMAIL_ADDRESS][DOMAIN_NAME]…" at bounding box center [129, 236] width 258 height 115
copy div "[PERSON_NAME]"
click at [40, 189] on div "[PERSON_NAME] Chef De Partie at Food International [EMAIL_ADDRESS][DOMAIN_NAME]…" at bounding box center [129, 236] width 258 height 115
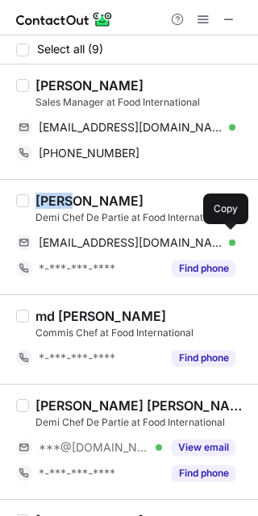
drag, startPoint x: 153, startPoint y: 244, endPoint x: 156, endPoint y: 226, distance: 18.7
click at [153, 244] on span "[EMAIL_ADDRESS][DOMAIN_NAME]" at bounding box center [131, 242] width 185 height 15
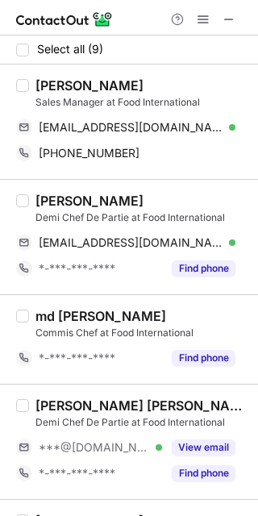
scroll to position [107, 0]
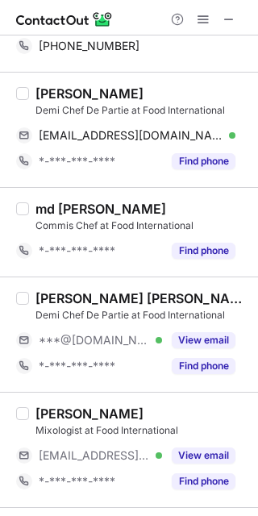
click at [100, 330] on div "***@[DOMAIN_NAME] Verified" at bounding box center [89, 340] width 146 height 26
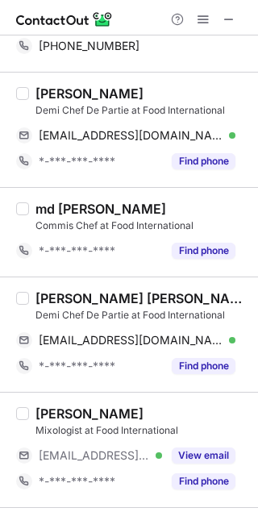
click at [90, 296] on div "[PERSON_NAME] [PERSON_NAME]" at bounding box center [141, 298] width 213 height 16
copy div "[PERSON_NAME]"
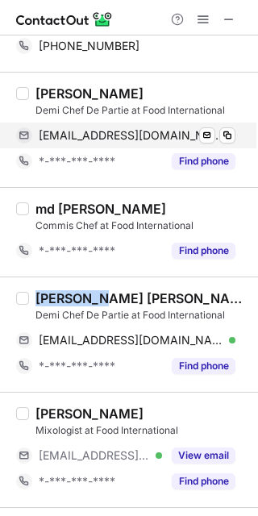
click at [65, 132] on span "[EMAIL_ADDRESS][DOMAIN_NAME]" at bounding box center [131, 135] width 185 height 15
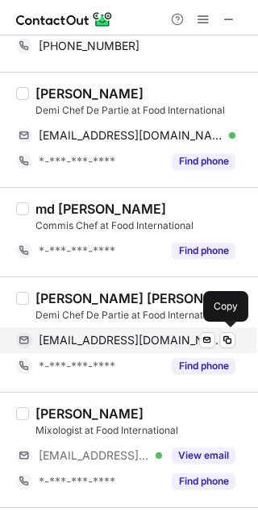
click at [71, 344] on span "[EMAIL_ADDRESS][DOMAIN_NAME]" at bounding box center [131, 340] width 185 height 15
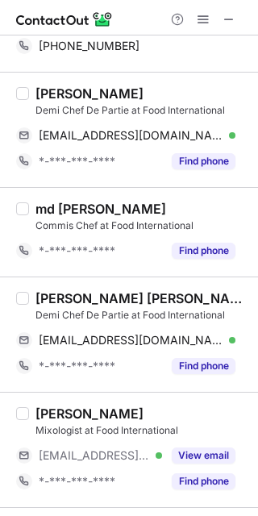
click at [208, 216] on div "md [PERSON_NAME] Chef at Food International" at bounding box center [141, 217] width 213 height 32
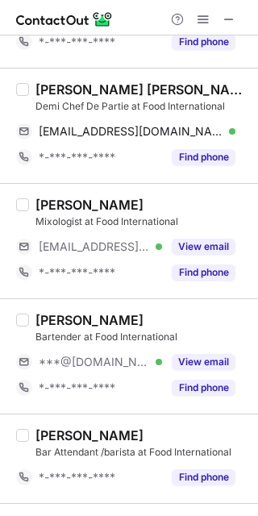
scroll to position [323, 0]
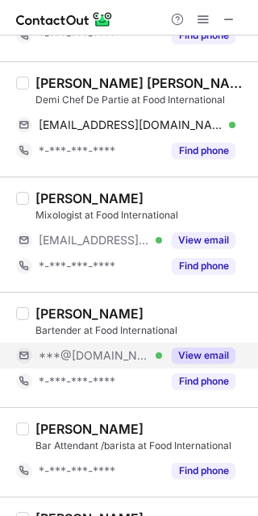
click at [112, 357] on span "***@[DOMAIN_NAME]" at bounding box center [94, 355] width 111 height 15
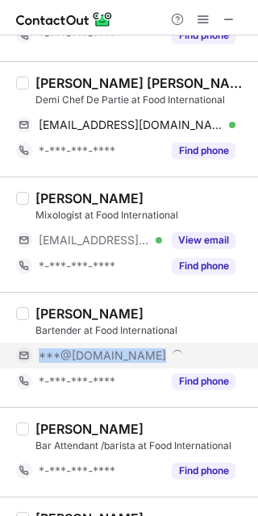
click at [112, 357] on span "***@[DOMAIN_NAME]" at bounding box center [102, 355] width 127 height 15
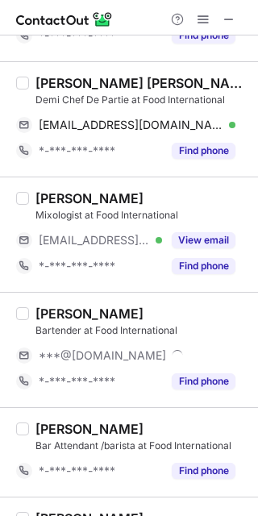
click at [61, 306] on div "[PERSON_NAME]" at bounding box center [89, 314] width 108 height 16
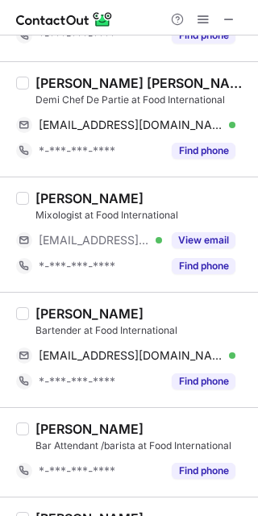
click at [61, 308] on div "[PERSON_NAME]" at bounding box center [89, 314] width 108 height 16
click at [61, 315] on div "[PERSON_NAME]" at bounding box center [89, 314] width 108 height 16
click at [60, 315] on div "[PERSON_NAME]" at bounding box center [89, 314] width 108 height 16
copy div "[PERSON_NAME]"
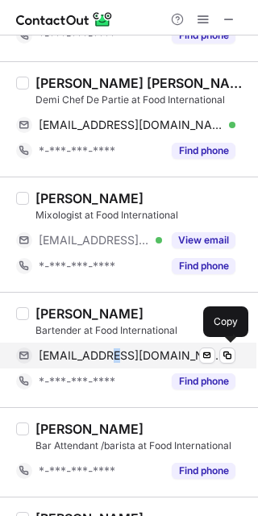
drag, startPoint x: 101, startPoint y: 360, endPoint x: 109, endPoint y: 355, distance: 9.8
click at [107, 355] on span "[EMAIL_ADDRESS][DOMAIN_NAME]" at bounding box center [131, 355] width 185 height 15
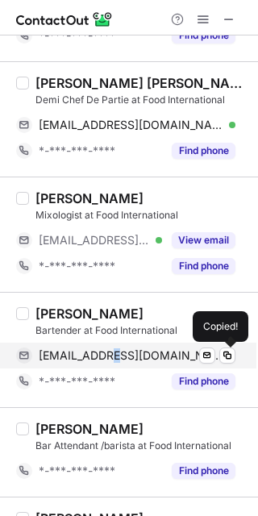
click at [109, 355] on span "[EMAIL_ADDRESS][DOMAIN_NAME]" at bounding box center [131, 355] width 185 height 15
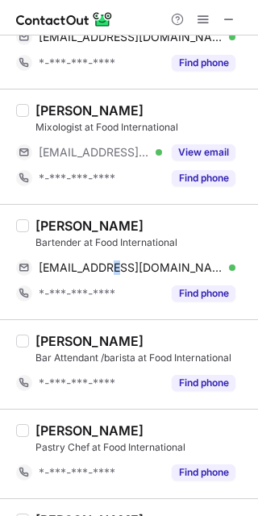
scroll to position [481, 0]
